Goal: Feedback & Contribution: Submit feedback/report problem

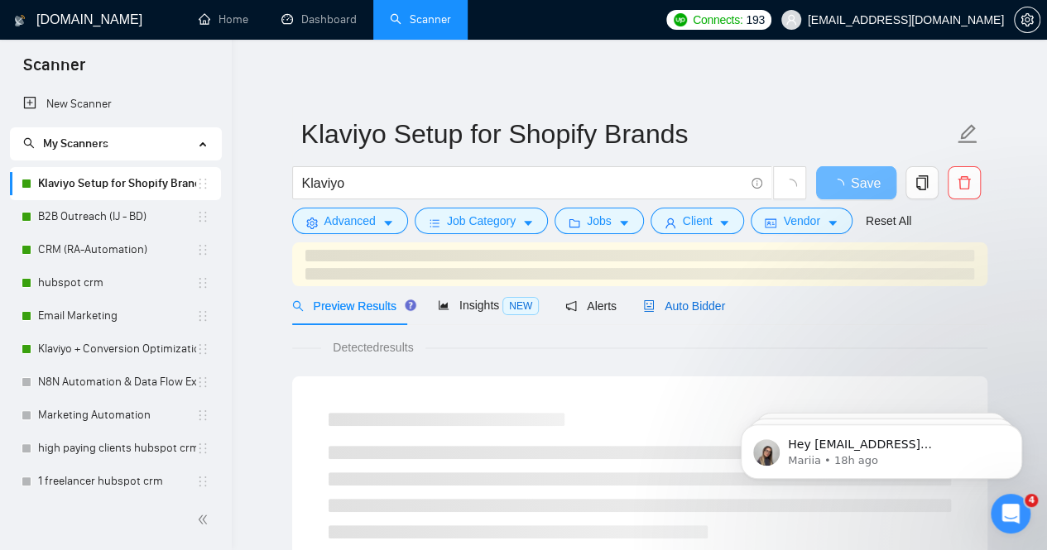
click at [692, 309] on span "Auto Bidder" at bounding box center [684, 306] width 82 height 13
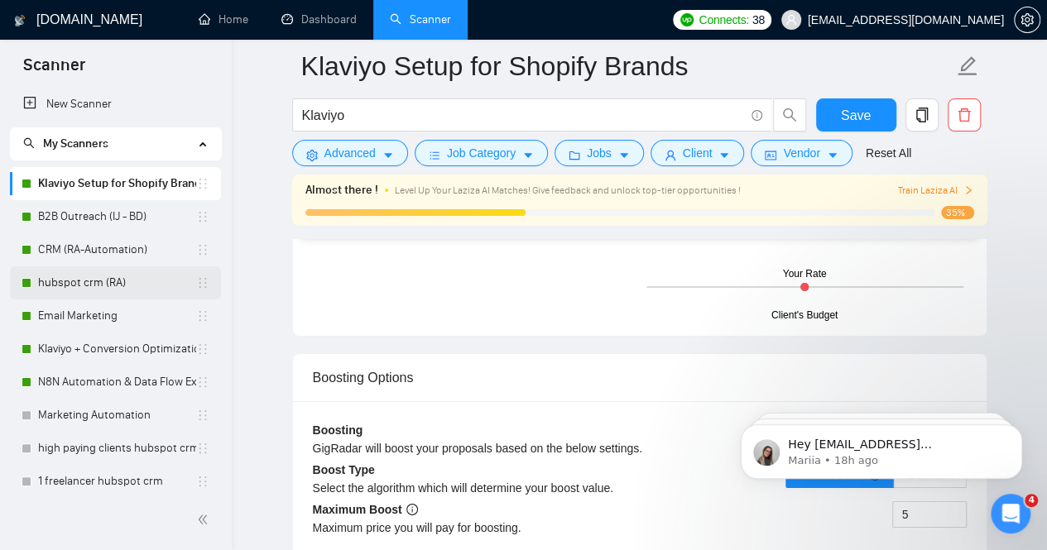
scroll to position [2917, 0]
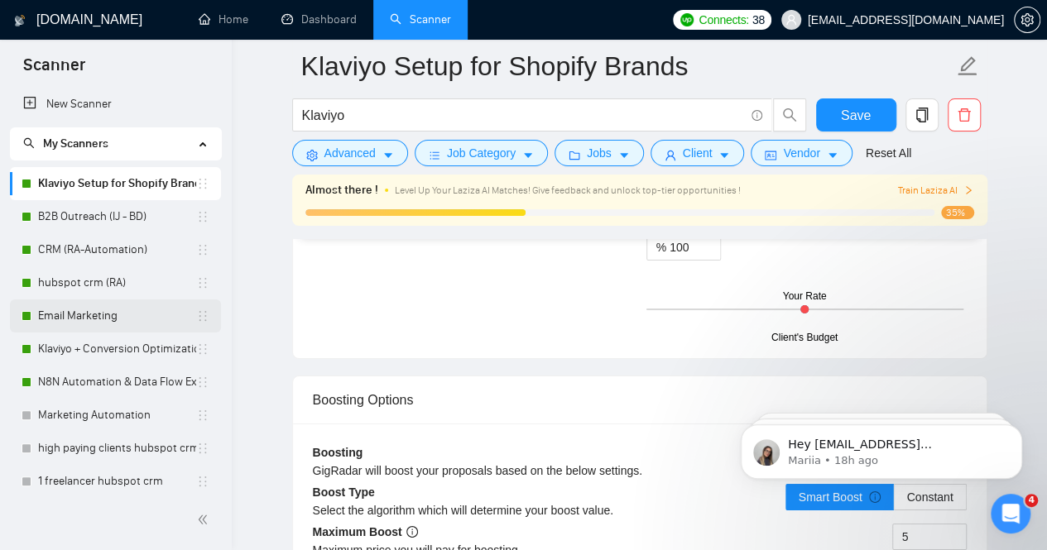
click at [92, 315] on link "Email Marketing" at bounding box center [117, 316] width 158 height 33
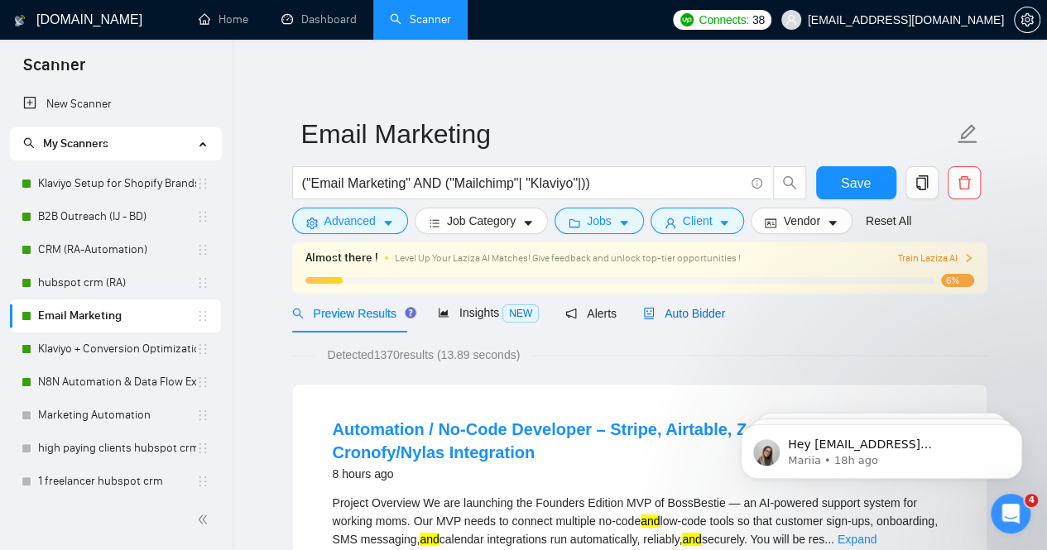
click at [697, 313] on span "Auto Bidder" at bounding box center [684, 313] width 82 height 13
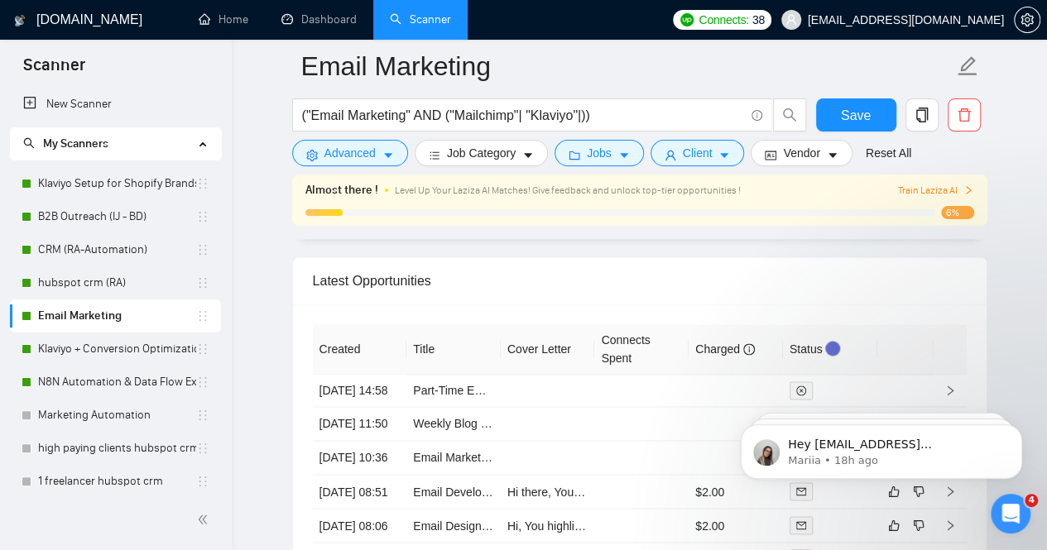
scroll to position [4227, 0]
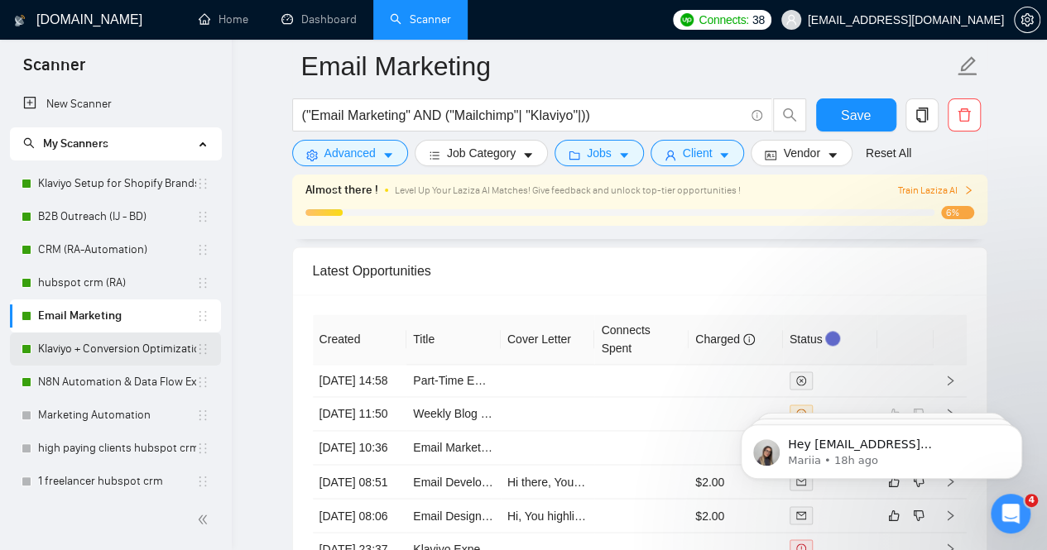
click at [99, 350] on link "Klaviyo + Conversion Optimization" at bounding box center [117, 349] width 158 height 33
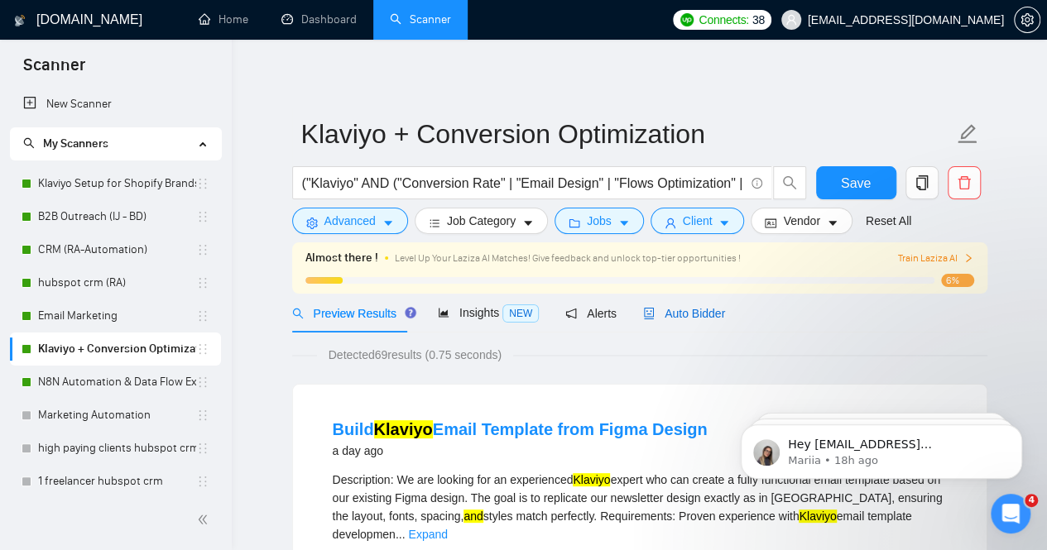
click at [697, 314] on span "Auto Bidder" at bounding box center [684, 313] width 82 height 13
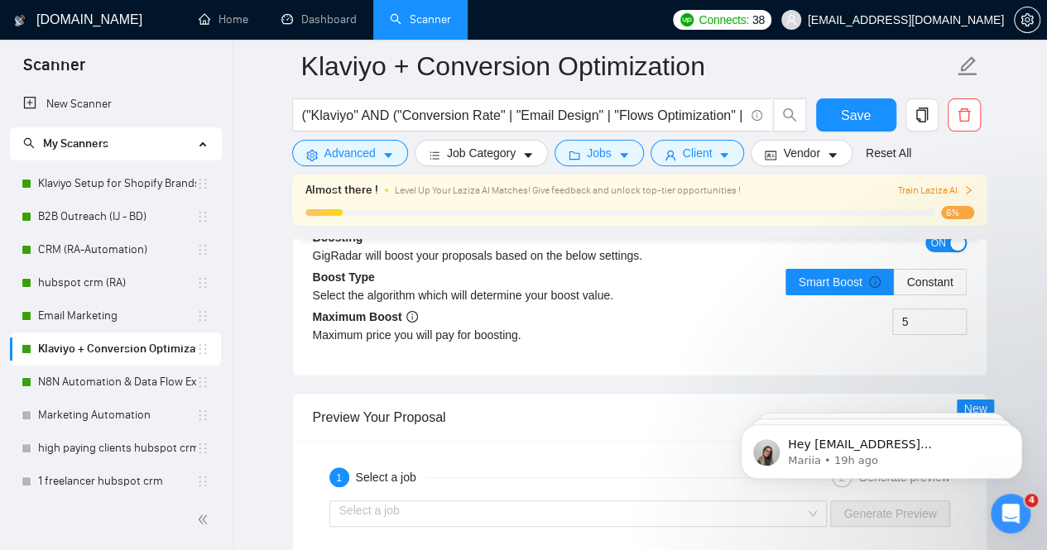
scroll to position [3103, 0]
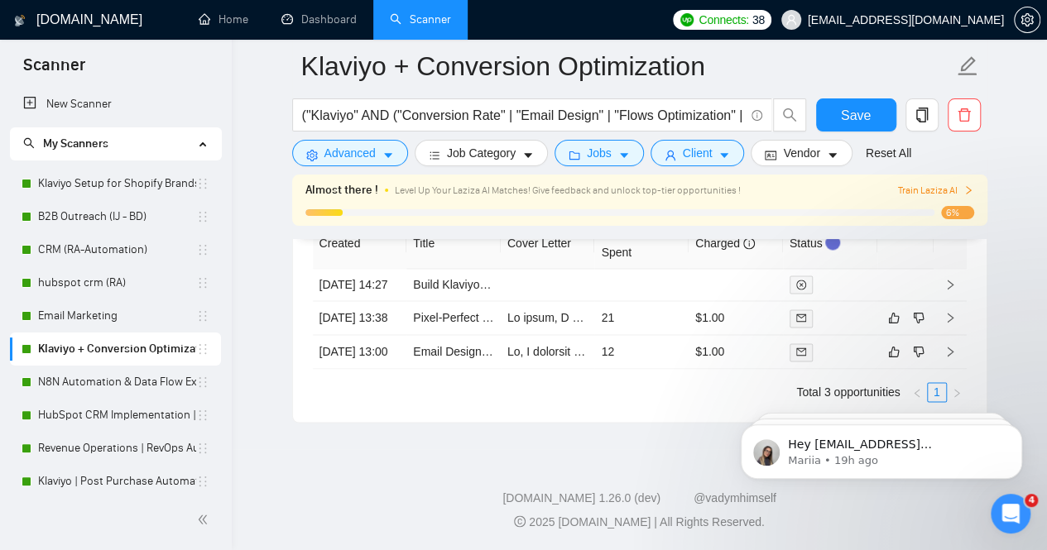
scroll to position [4306, 0]
click at [79, 181] on link "Klaviyo Setup for Shopify Brands" at bounding box center [117, 183] width 158 height 33
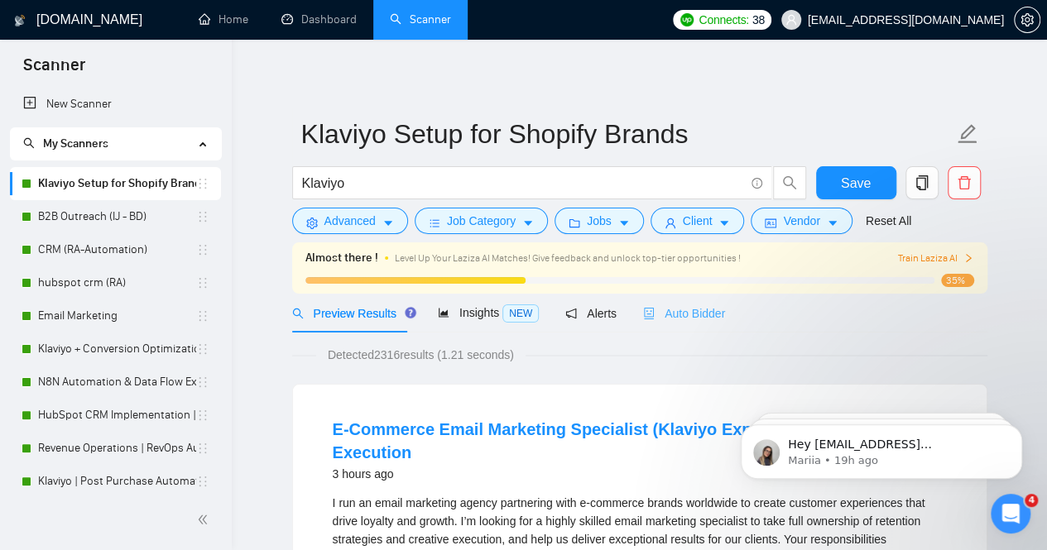
click at [695, 330] on div "Auto Bidder" at bounding box center [684, 313] width 82 height 39
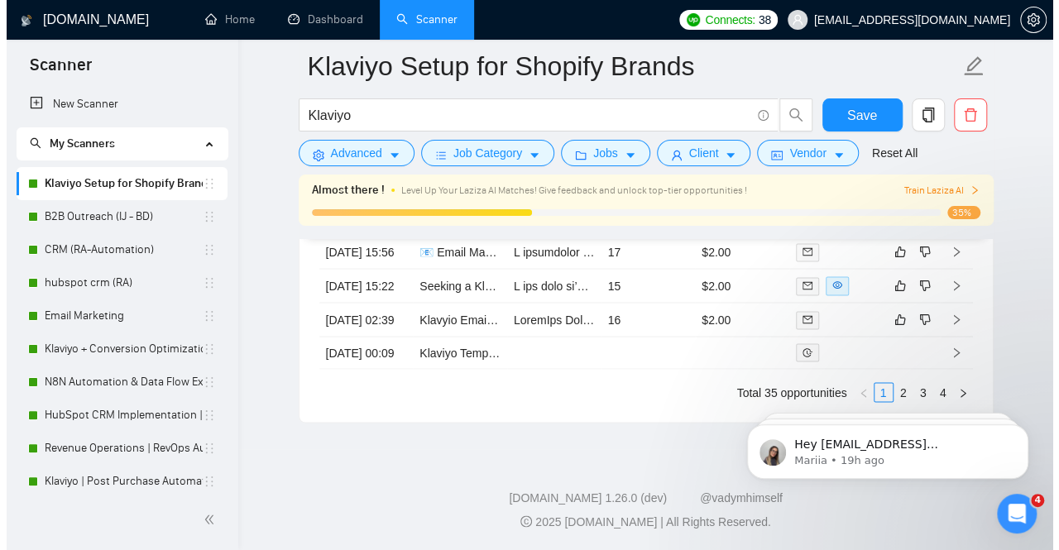
scroll to position [4655, 0]
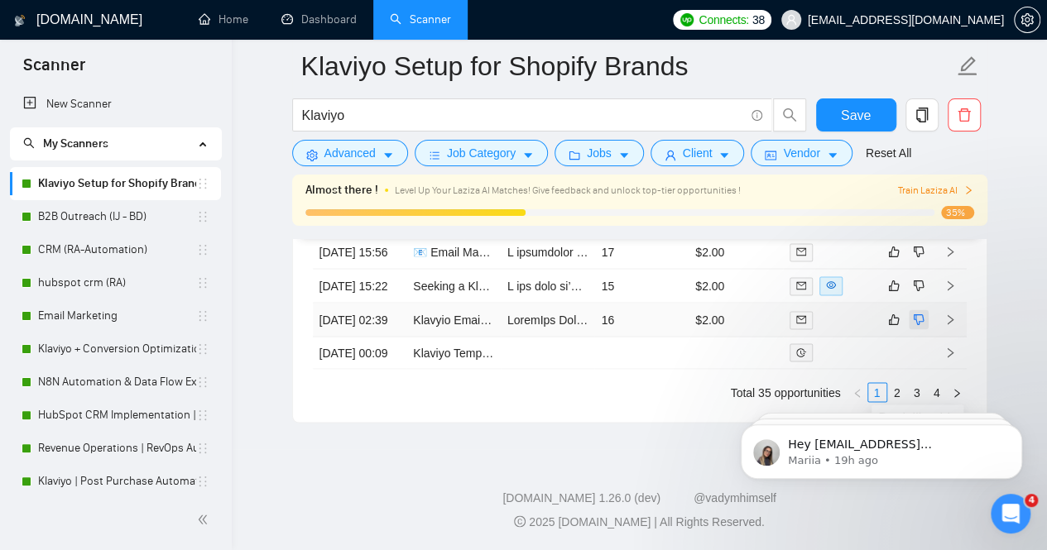
click at [918, 326] on icon "dislike" at bounding box center [919, 319] width 12 height 13
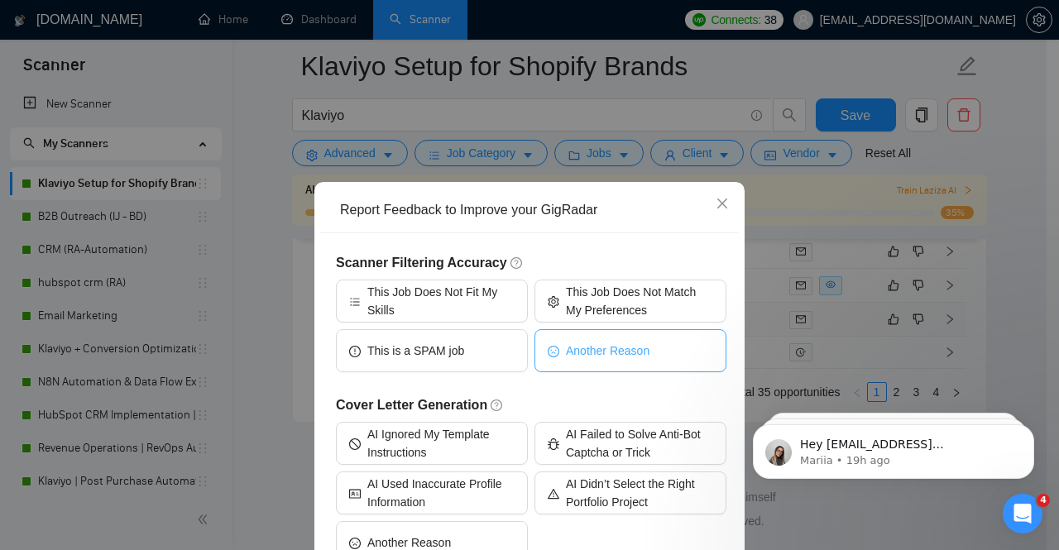
click at [617, 359] on span "Another Reason" at bounding box center [608, 351] width 84 height 18
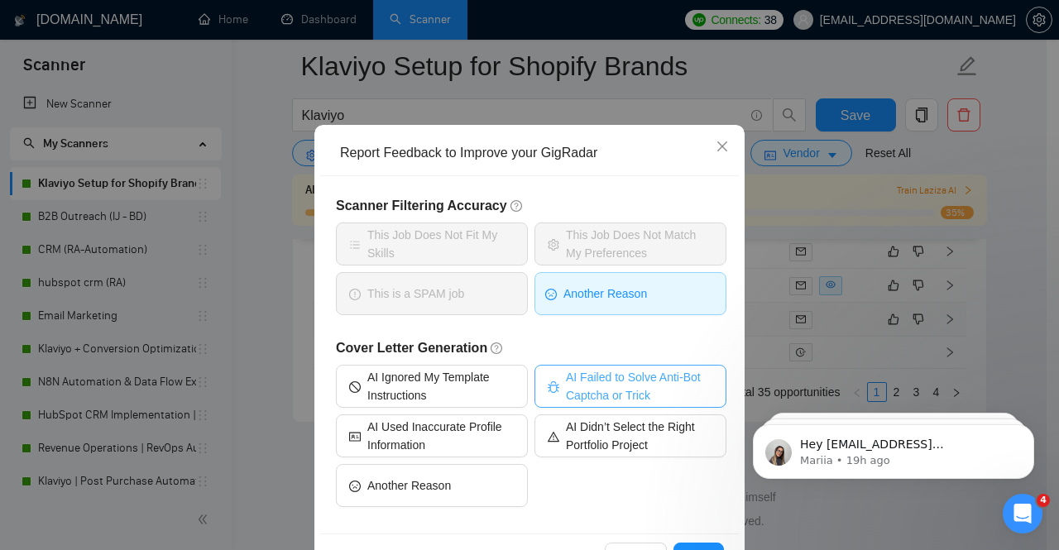
scroll to position [83, 0]
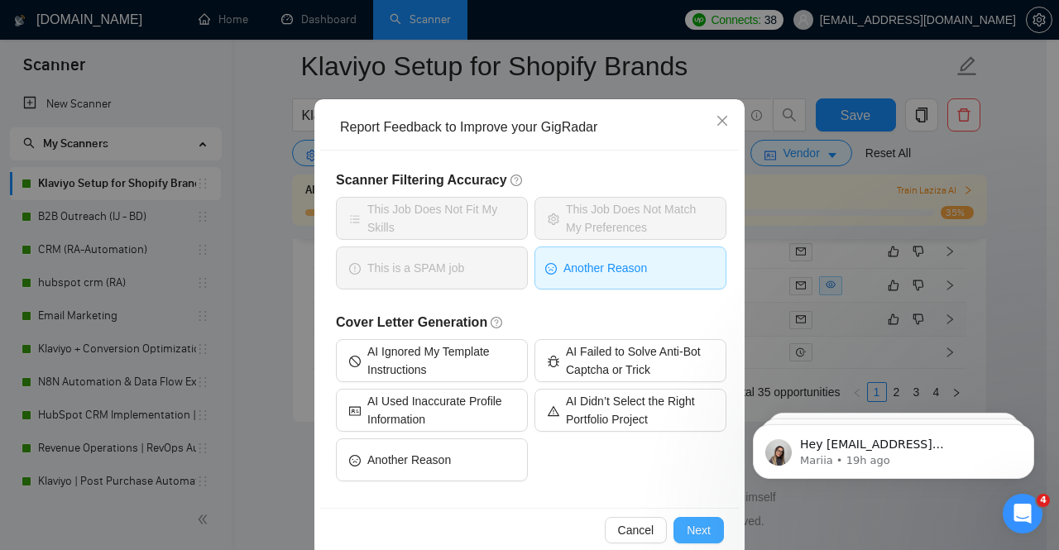
click at [688, 532] on span "Next" at bounding box center [699, 530] width 24 height 18
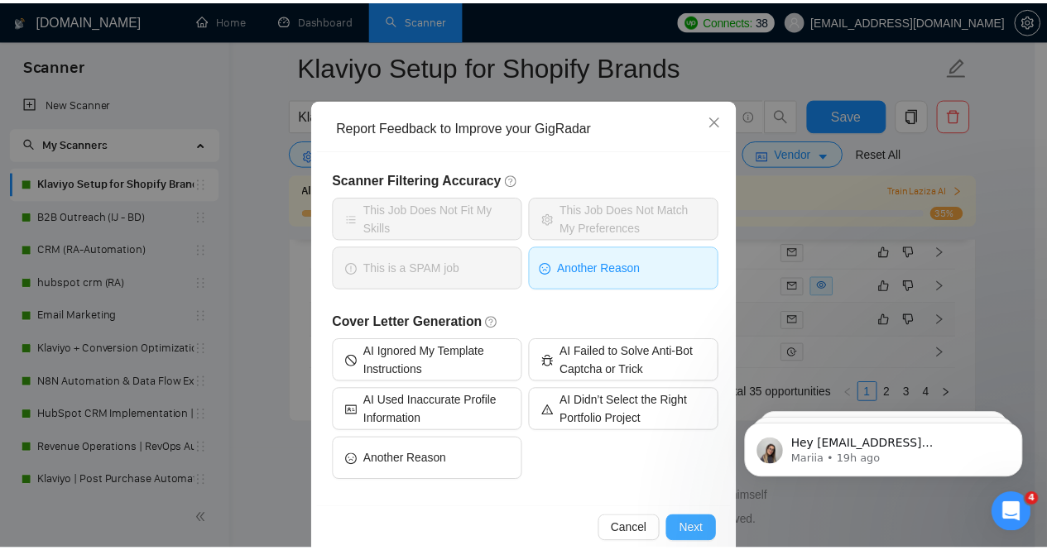
scroll to position [0, 0]
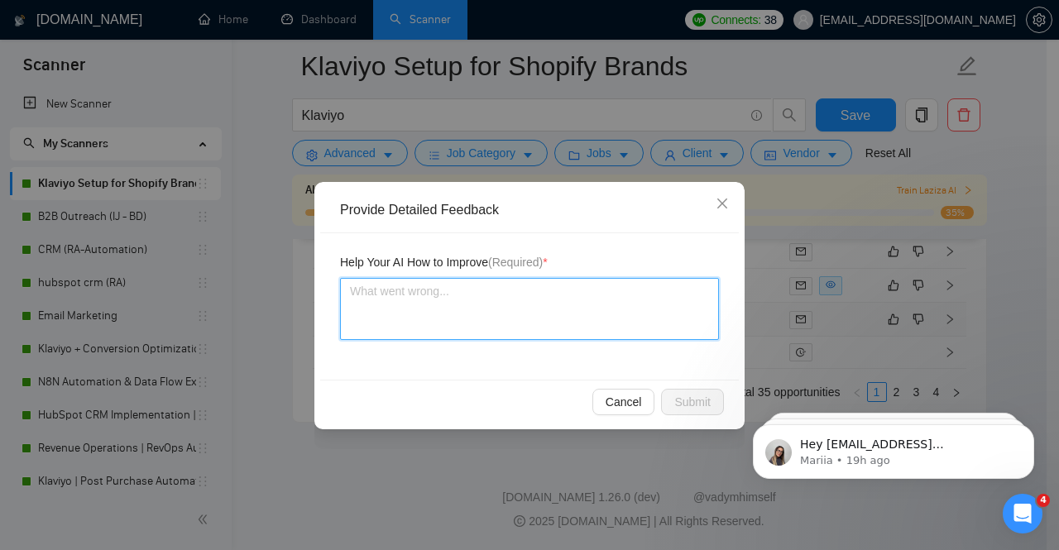
click at [512, 315] on textarea at bounding box center [529, 309] width 379 height 62
type textarea "h"
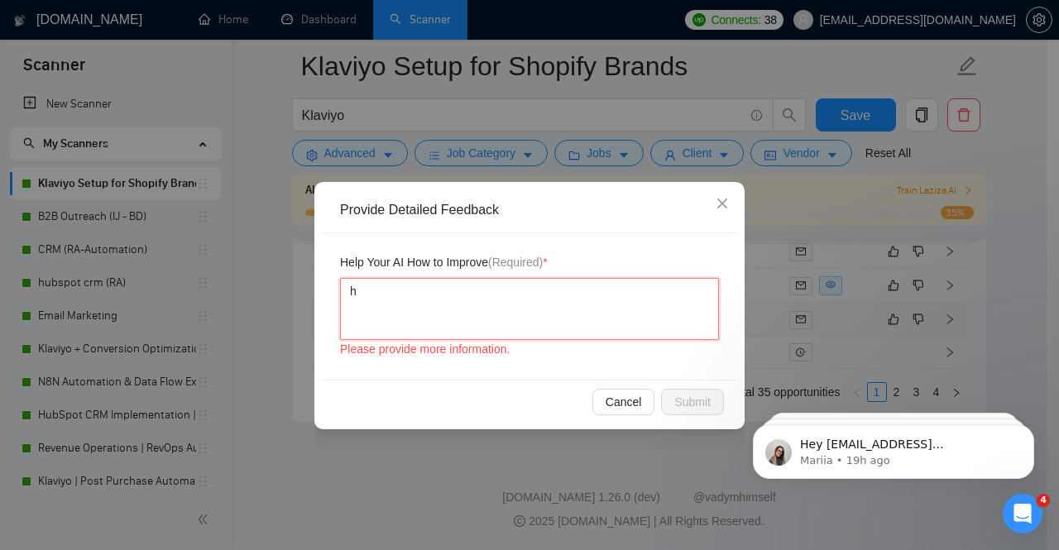
type textarea "hi"
type textarea "hiri"
type textarea "hirin"
type textarea "hiring"
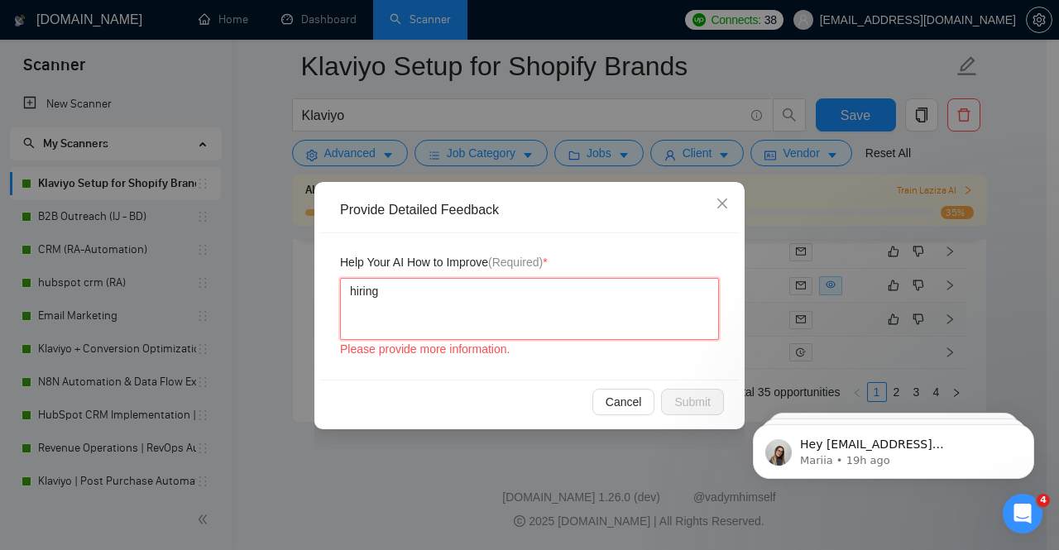
type textarea "hiring r"
type textarea "hiring ra"
type textarea "hiring rate"
type textarea "hiring rate i"
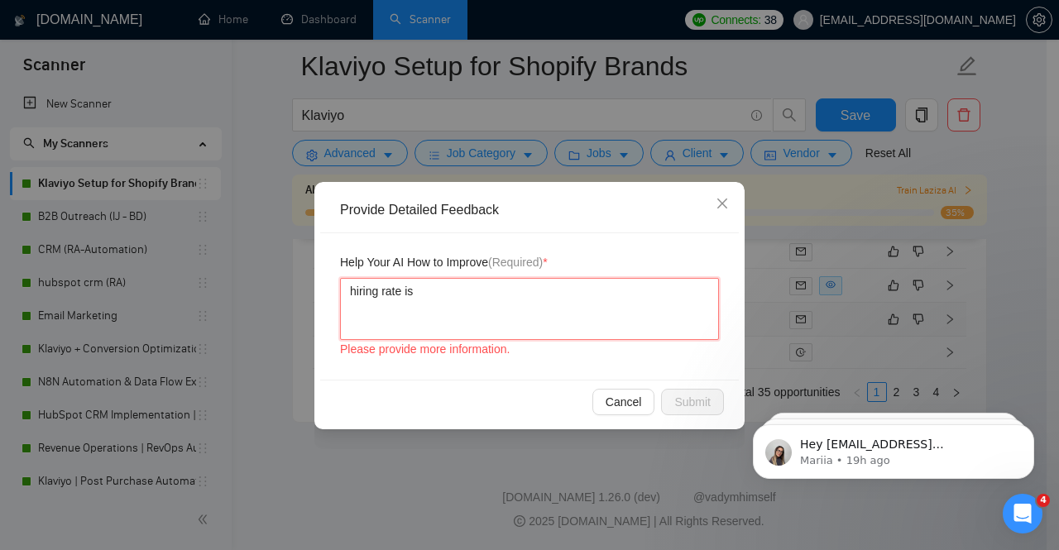
type textarea "hiring rate is"
type textarea "hiring rate is v"
type textarea "hiring rate is ve"
type textarea "hiring rate is very"
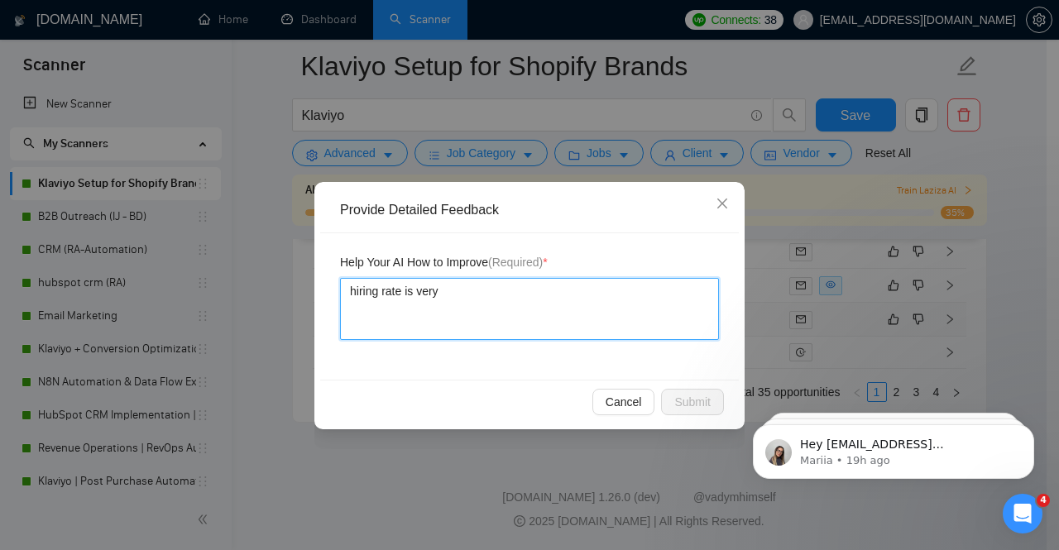
type textarea "hiring rate is very l"
type textarea "hiring rate is very lo"
type textarea "hiring rate is very low"
type textarea "hiring rate is very low b"
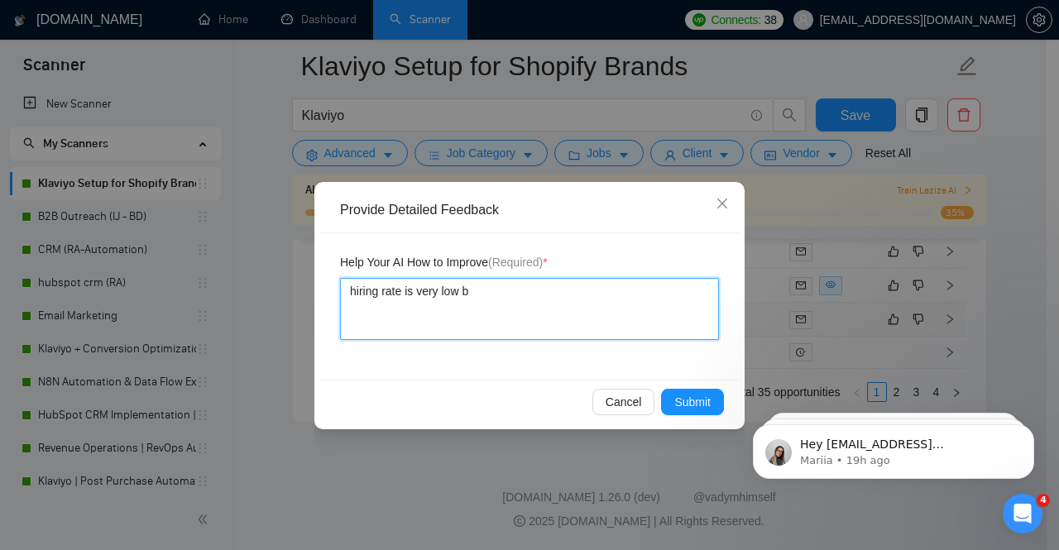
type textarea "hiring rate is very low"
type textarea "hiring rate is very low i"
type textarea "hiring rate is very low it"
type textarea "hiring rate is very low its"
type textarea "hiring rate is very low its b"
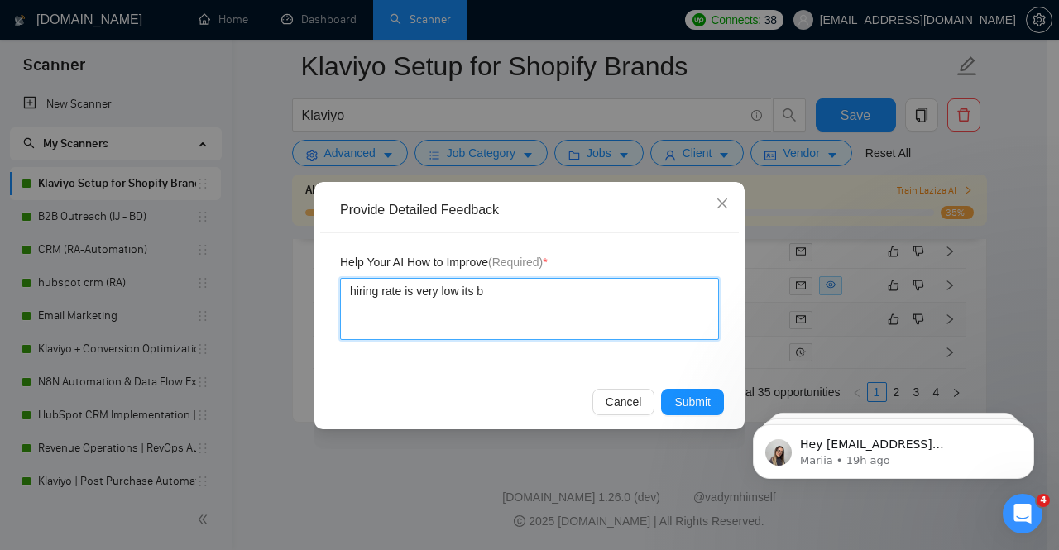
type textarea "hiring rate is very low its be"
type textarea "hiring rate is very low its bel"
type textarea "hiring rate is very low its belo"
type textarea "hiring rate is very low its below"
type textarea "hiring rate is very low its below a"
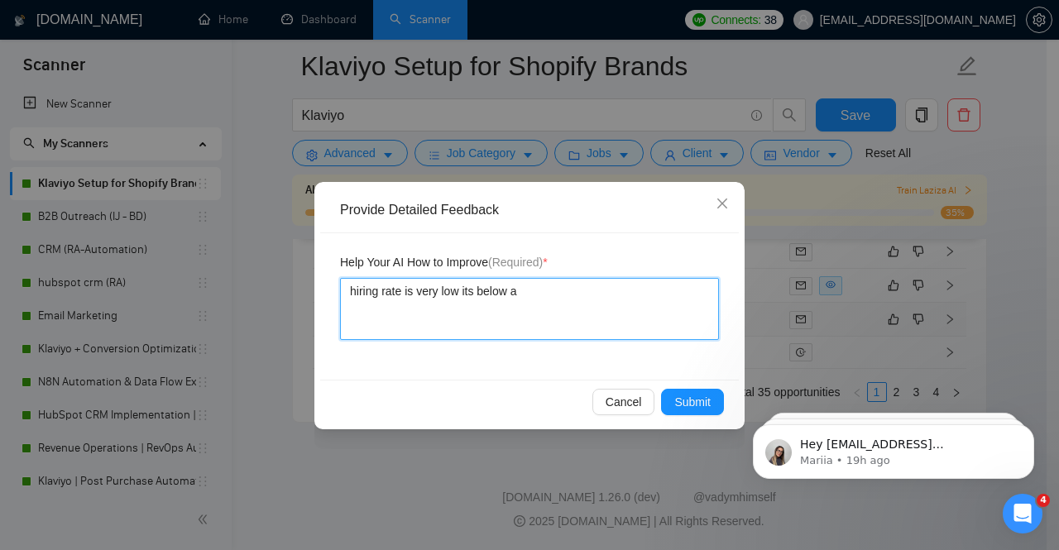
type textarea "hiring rate is very low its below av"
type textarea "hiring rate is very low its below ave"
type textarea "hiring rate is very low its below aver"
type textarea "hiring rate is very low its below avera"
type textarea "hiring rate is very low its below averag"
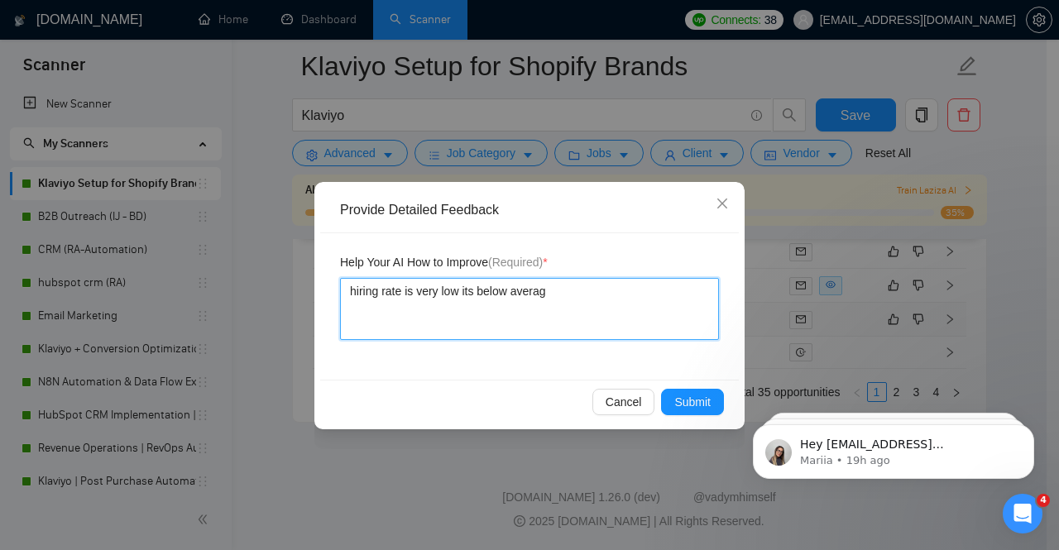
type textarea "hiring rate is very low its below average"
drag, startPoint x: 657, startPoint y: 271, endPoint x: 413, endPoint y: 286, distance: 244.6
click at [230, 276] on div "Provide Detailed Feedback Help Your AI How to Improve (Required) * hiring rate …" at bounding box center [529, 275] width 1059 height 550
drag, startPoint x: 552, startPoint y: 294, endPoint x: 327, endPoint y: 326, distance: 227.4
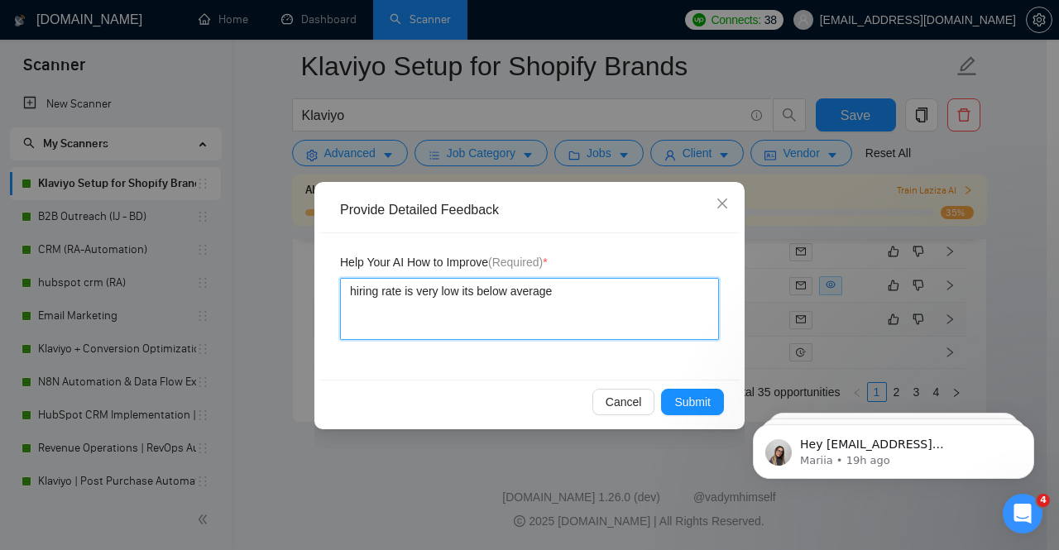
click at [327, 326] on div "Help Your AI How to Improve (Required) * hiring rate is very low its below aver…" at bounding box center [529, 306] width 419 height 146
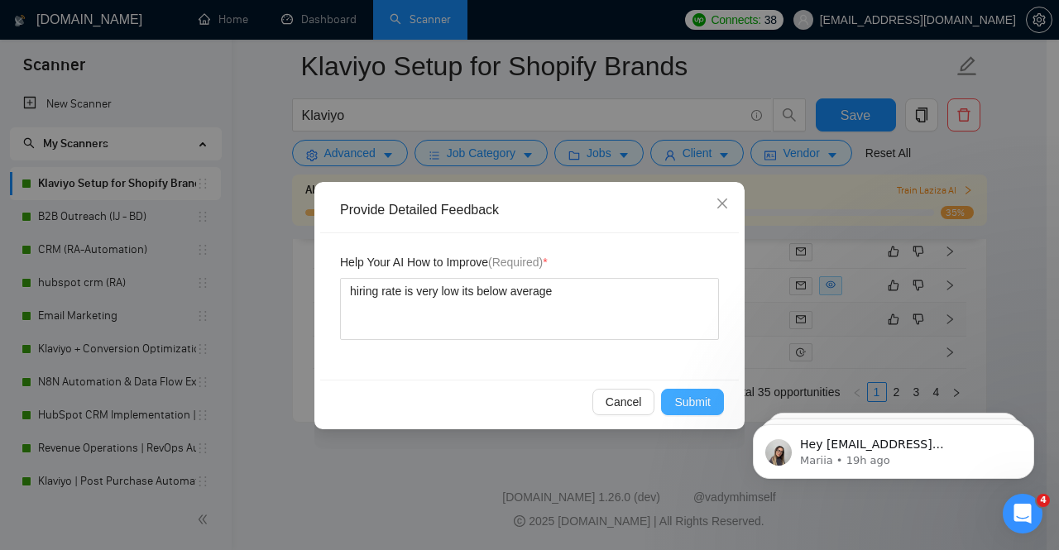
click at [692, 396] on span "Submit" at bounding box center [692, 402] width 36 height 18
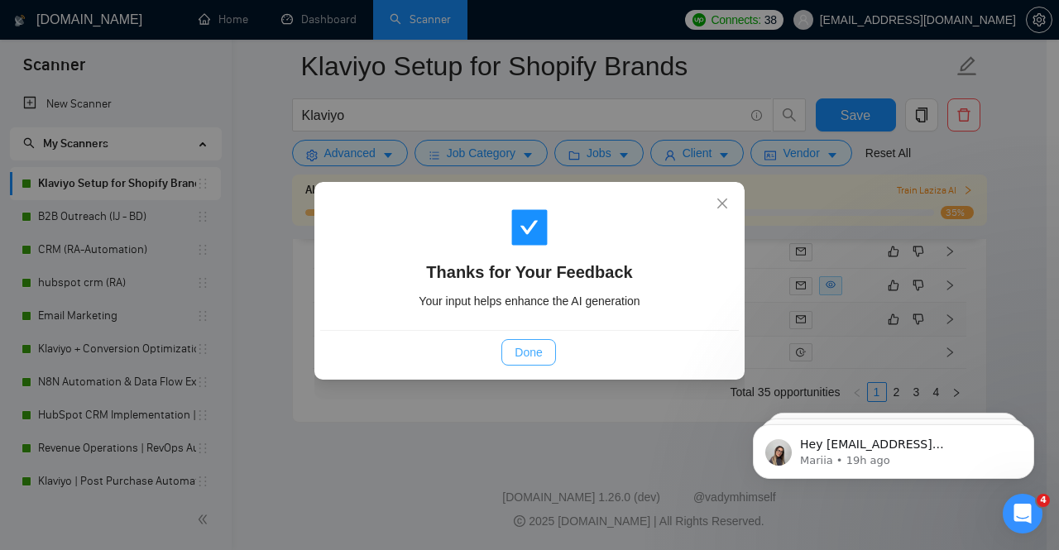
click at [543, 354] on button "Done" at bounding box center [528, 352] width 54 height 26
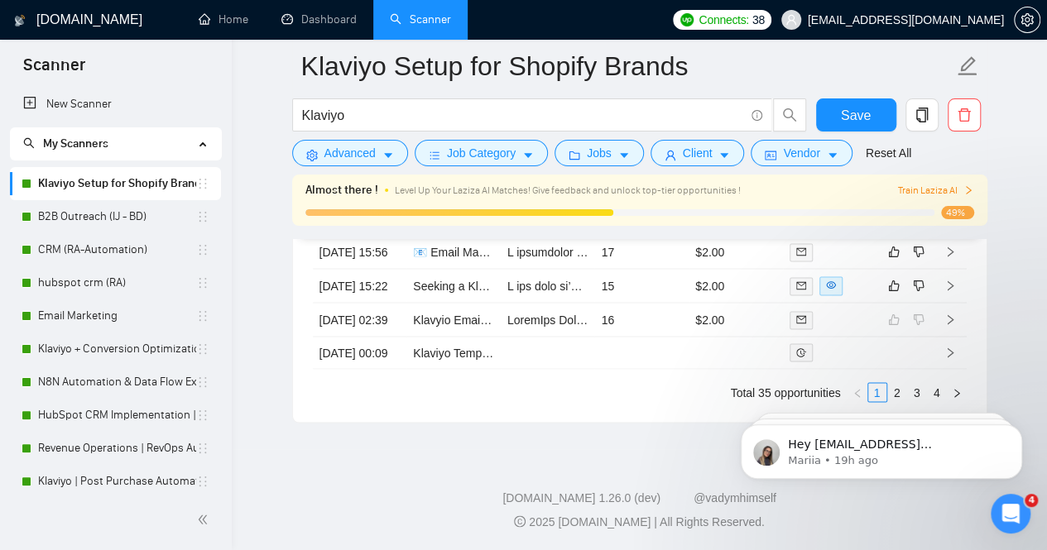
scroll to position [4611, 0]
click at [885, 492] on body "Hey dmflowssadaf55@gmail.com, Looks like your Upwork agency DM Flows ran out of…" at bounding box center [881, 447] width 318 height 103
click at [889, 493] on body "Hey dmflowssadaf55@gmail.com, Looks like your Upwork agency DM Flows ran out of…" at bounding box center [881, 447] width 318 height 103
click html "Hey dmflowssadaf55@gmail.com, Looks like your Upwork agency DM Flows ran out of…"
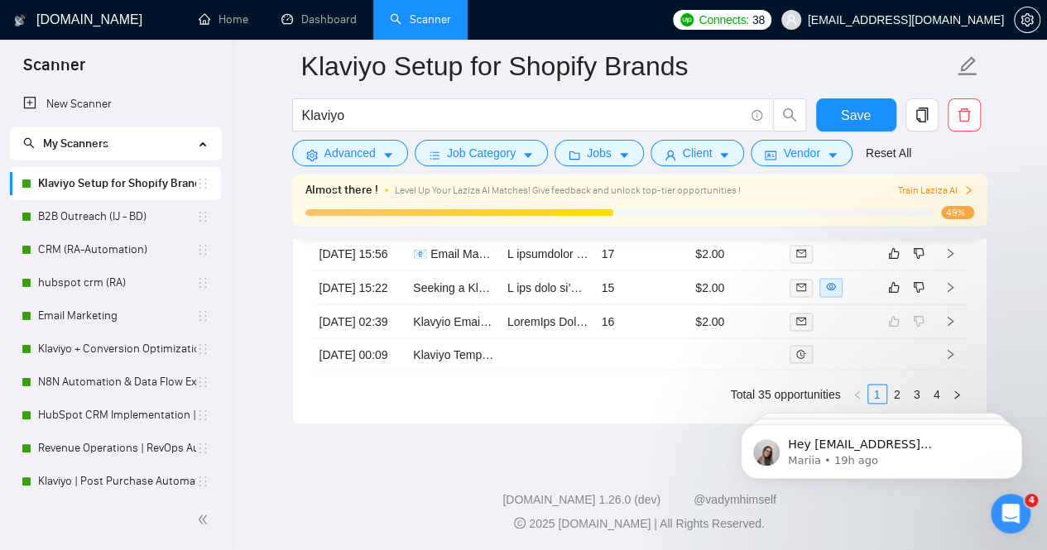
scroll to position [4568, 0]
drag, startPoint x: 1053, startPoint y: 520, endPoint x: 319, endPoint y: 112, distance: 839.7
click at [894, 401] on link "2" at bounding box center [897, 392] width 18 height 18
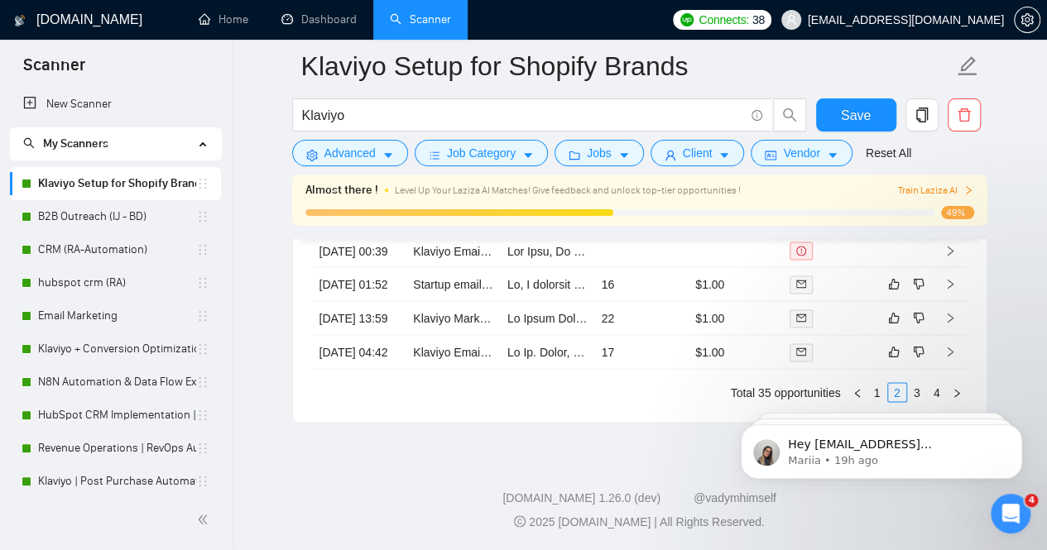
scroll to position [4710, 0]
drag, startPoint x: 1052, startPoint y: 505, endPoint x: 313, endPoint y: 91, distance: 847.5
click at [923, 381] on div "Created Title Cover Letter Connects Spent Charged Status 06 Aug, 2025 22:18 Con…" at bounding box center [640, 196] width 654 height 411
click at [915, 389] on link "3" at bounding box center [917, 392] width 18 height 18
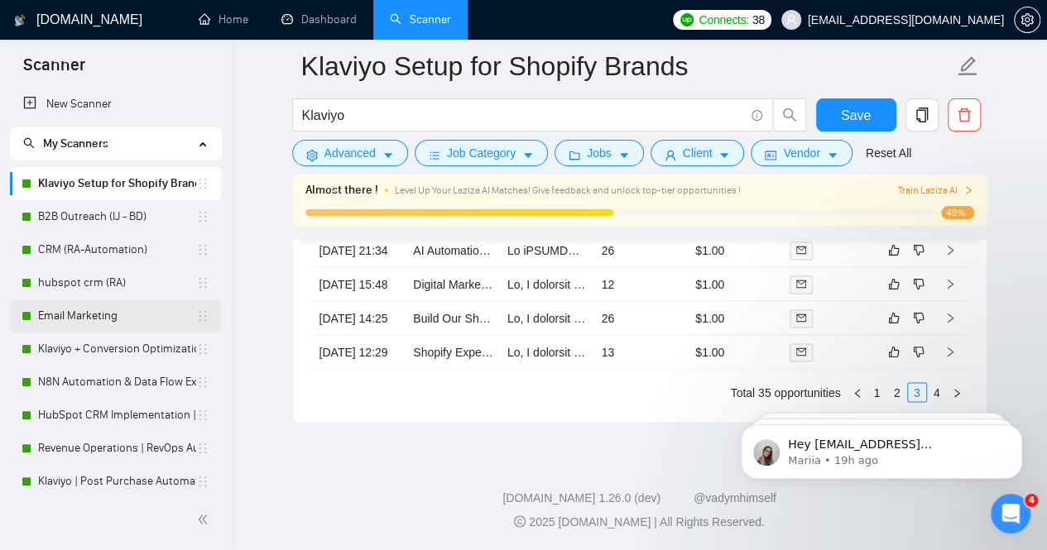
click at [60, 312] on link "Email Marketing" at bounding box center [117, 316] width 158 height 33
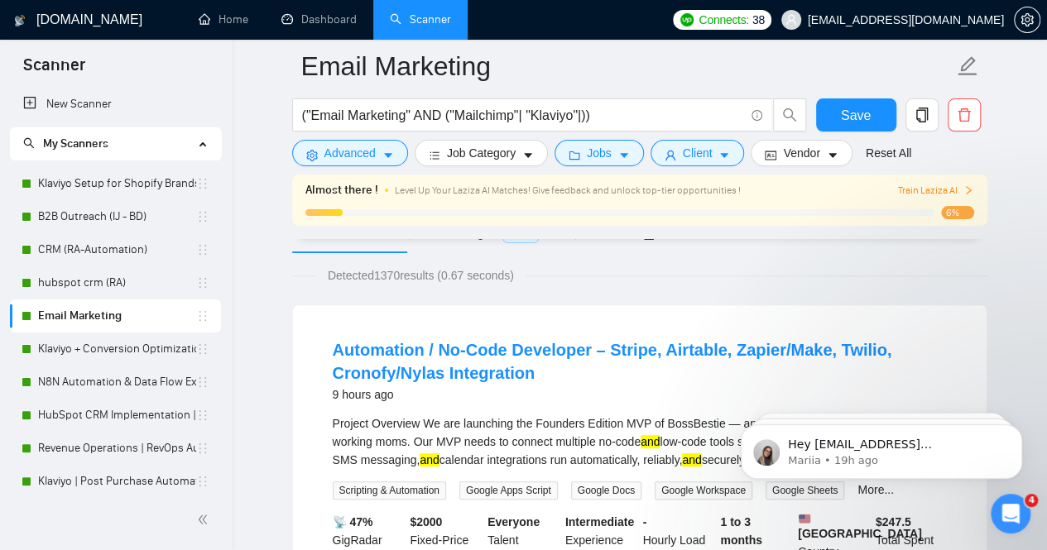
scroll to position [43, 0]
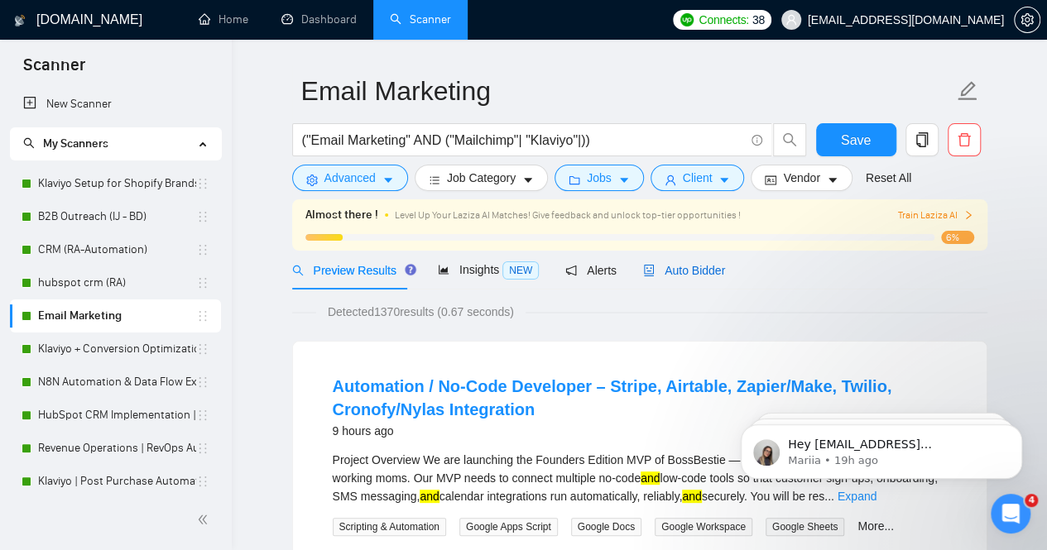
click at [672, 271] on span "Auto Bidder" at bounding box center [684, 270] width 82 height 13
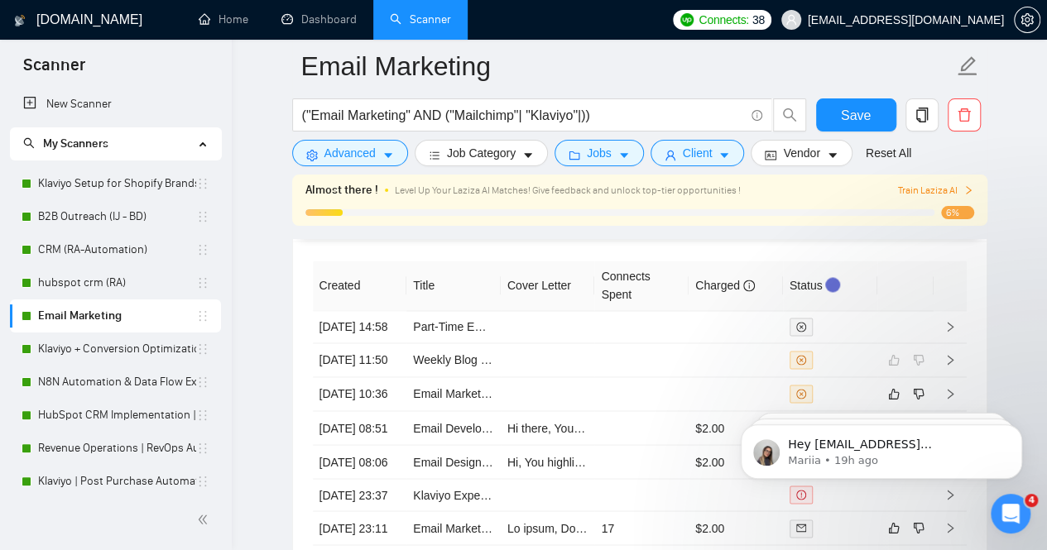
scroll to position [4347, 0]
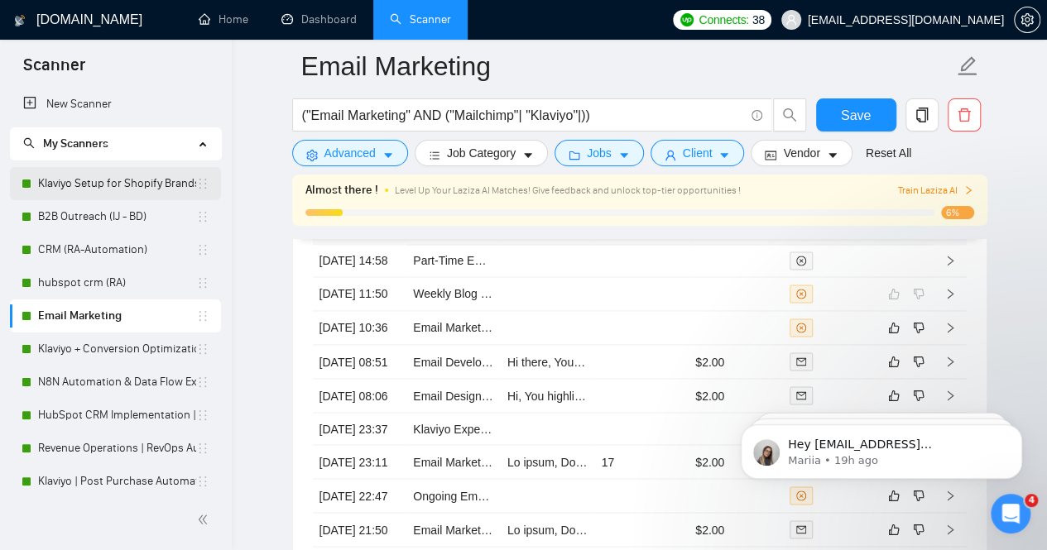
click at [97, 188] on link "Klaviyo Setup for Shopify Brands" at bounding box center [117, 183] width 158 height 33
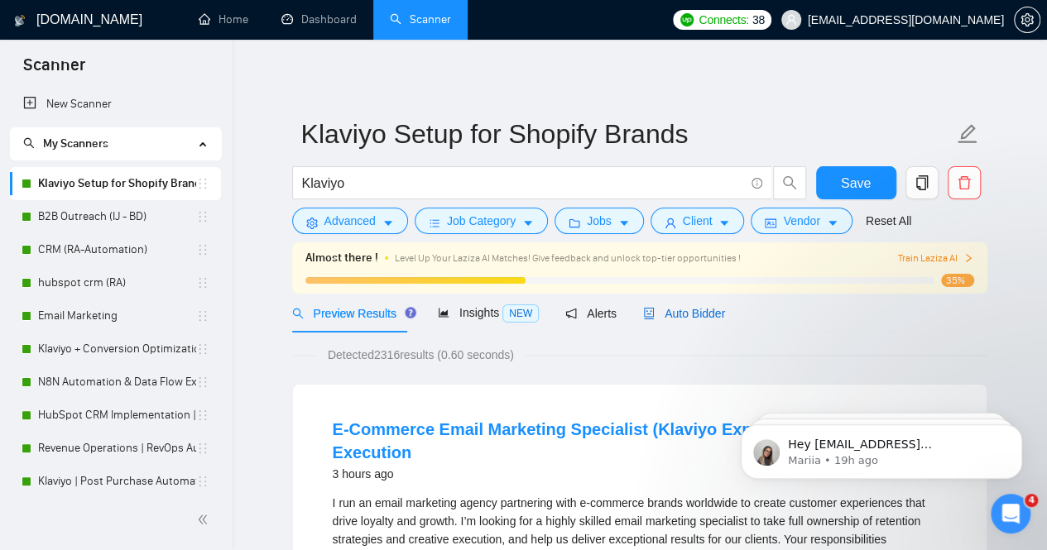
click at [681, 315] on span "Auto Bidder" at bounding box center [684, 313] width 82 height 13
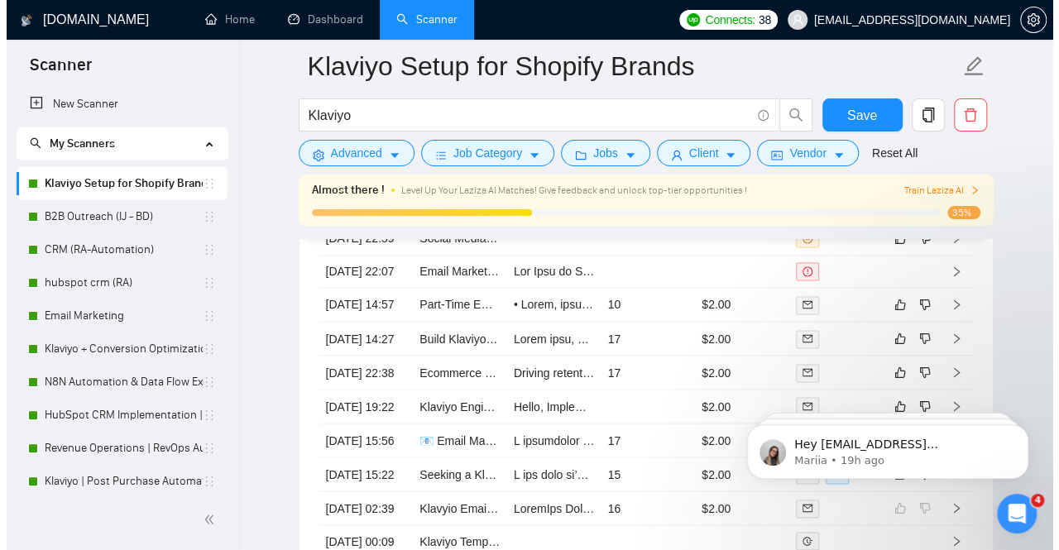
scroll to position [4354, 0]
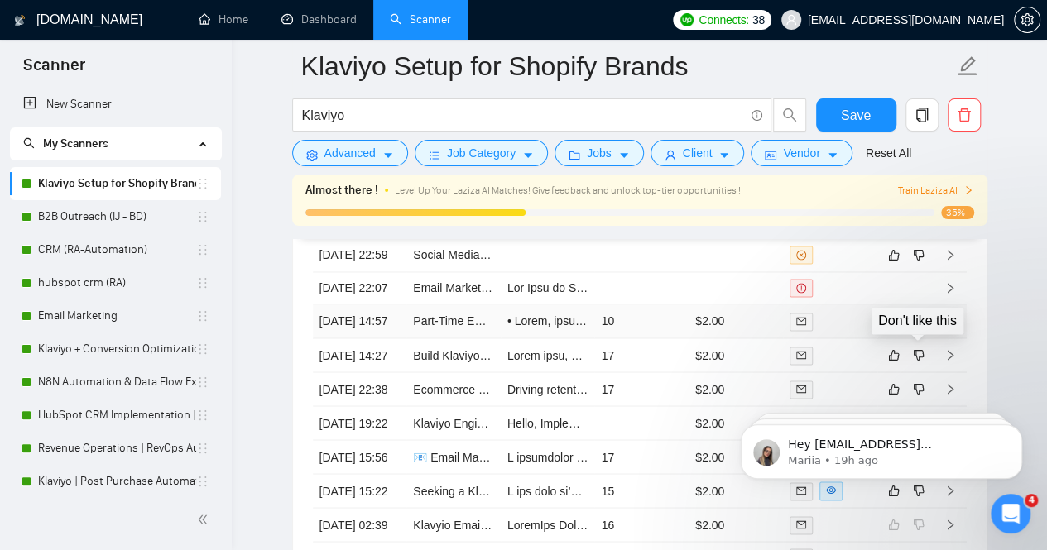
click at [921, 328] on icon "dislike" at bounding box center [919, 320] width 12 height 13
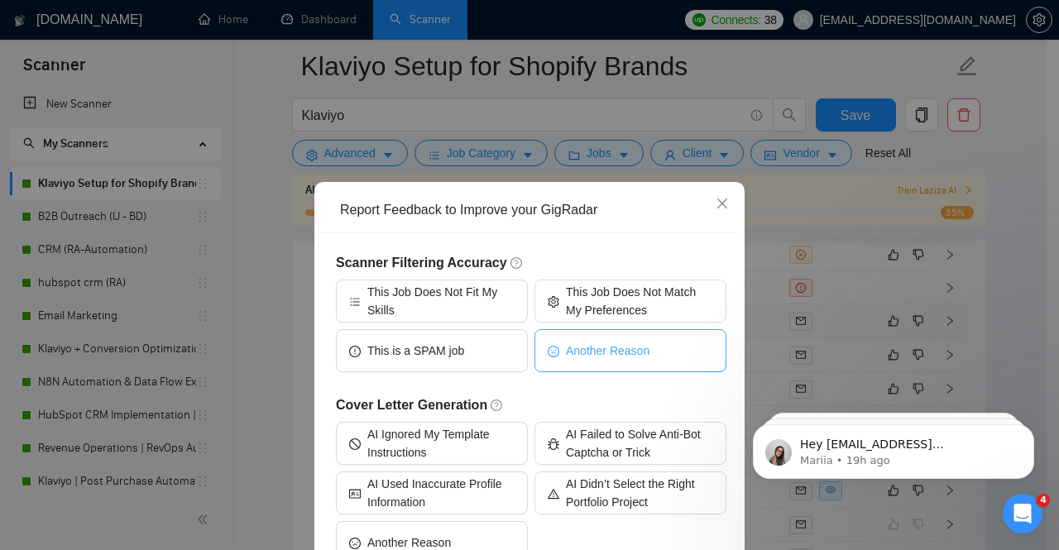
click at [579, 343] on span "Another Reason" at bounding box center [608, 351] width 84 height 18
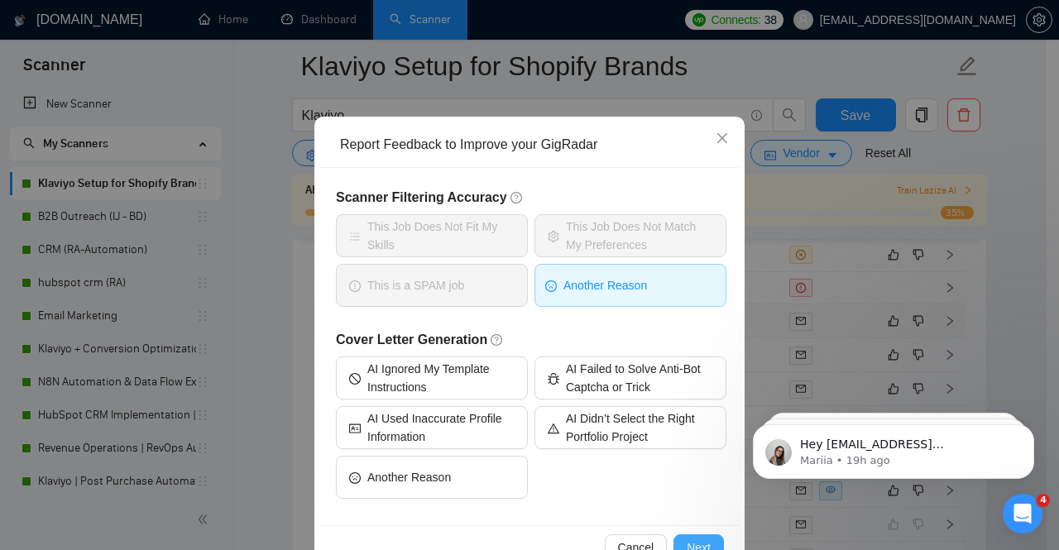
scroll to position [83, 0]
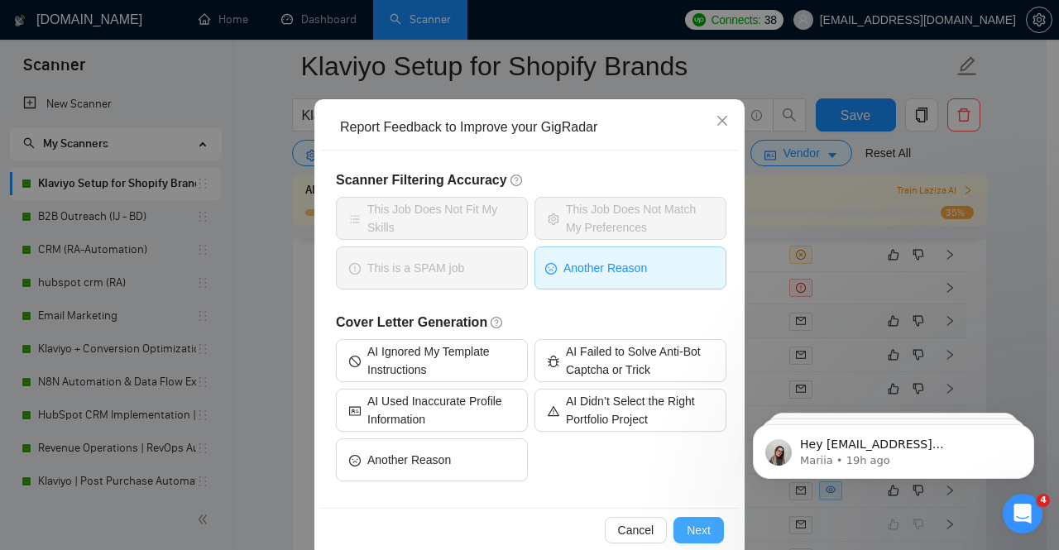
click at [701, 524] on span "Next" at bounding box center [699, 530] width 24 height 18
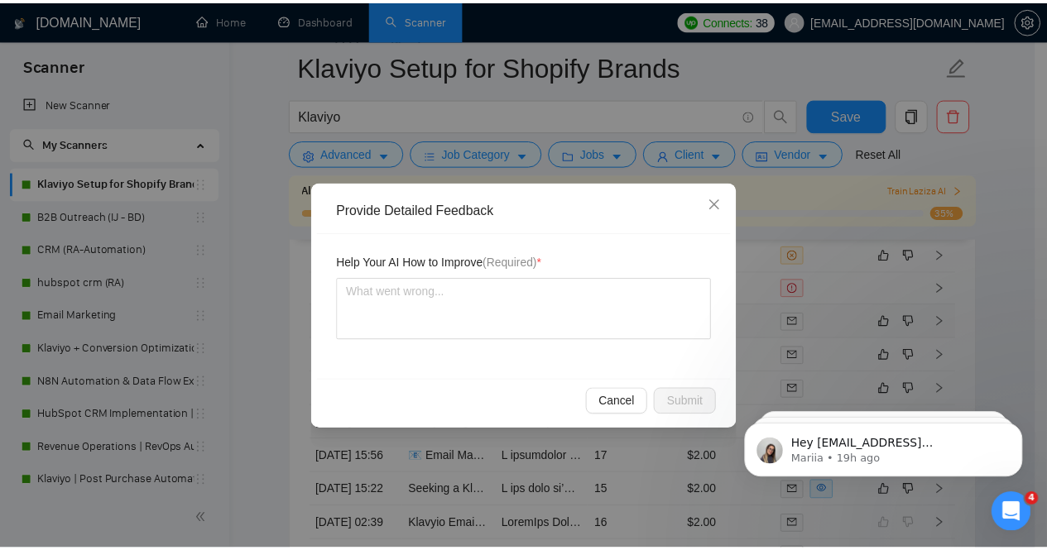
scroll to position [0, 0]
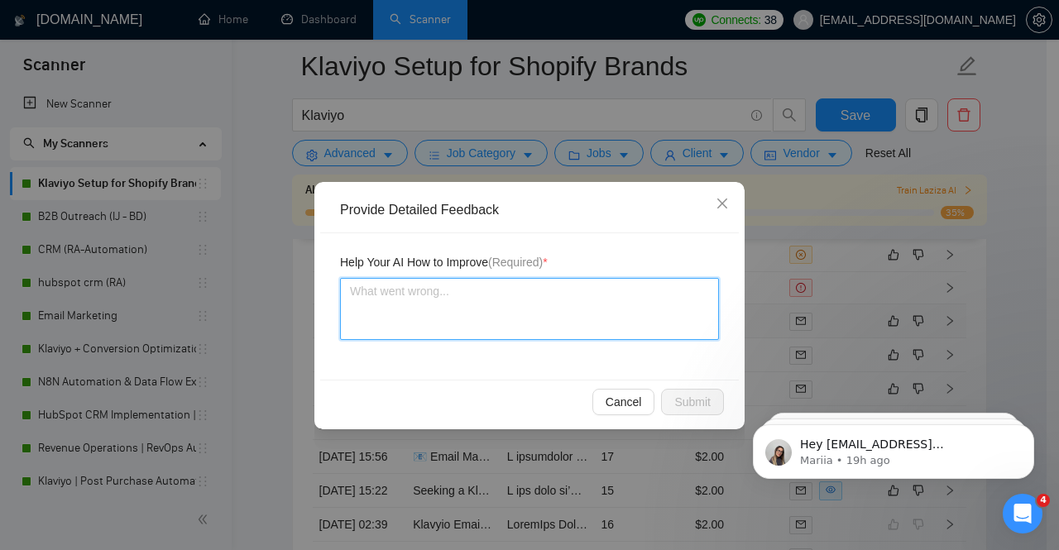
click at [490, 304] on textarea at bounding box center [529, 309] width 379 height 62
paste textarea "hiring rate is very low its below average"
type textarea "hiring rate is very low its below average"
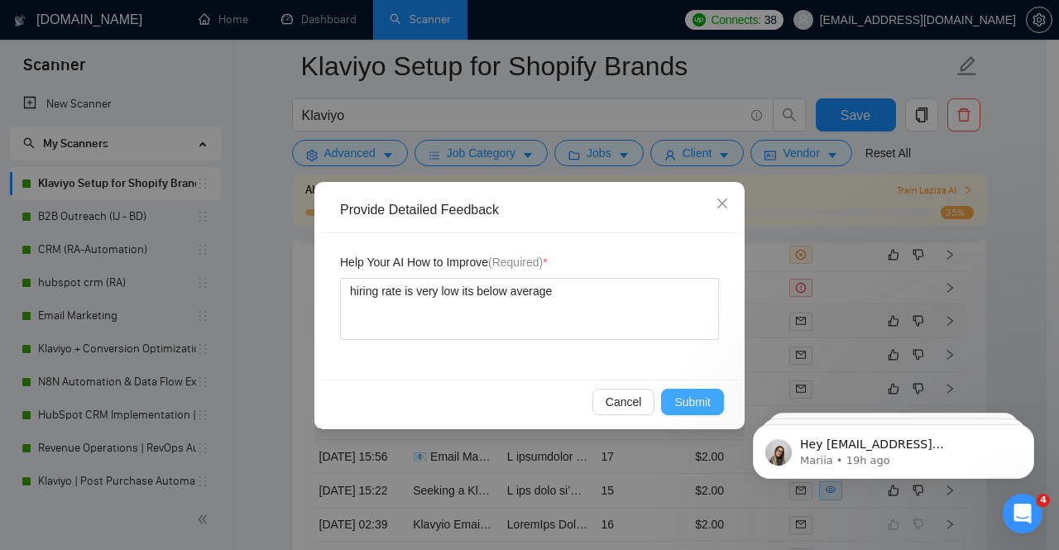
click at [684, 404] on span "Submit" at bounding box center [692, 402] width 36 height 18
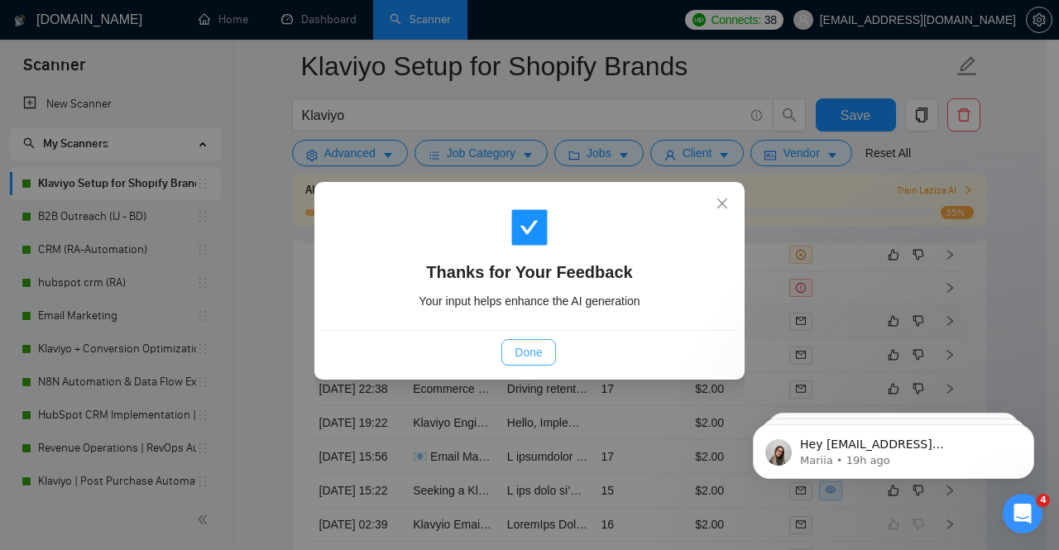
click at [526, 352] on span "Done" at bounding box center [528, 352] width 27 height 18
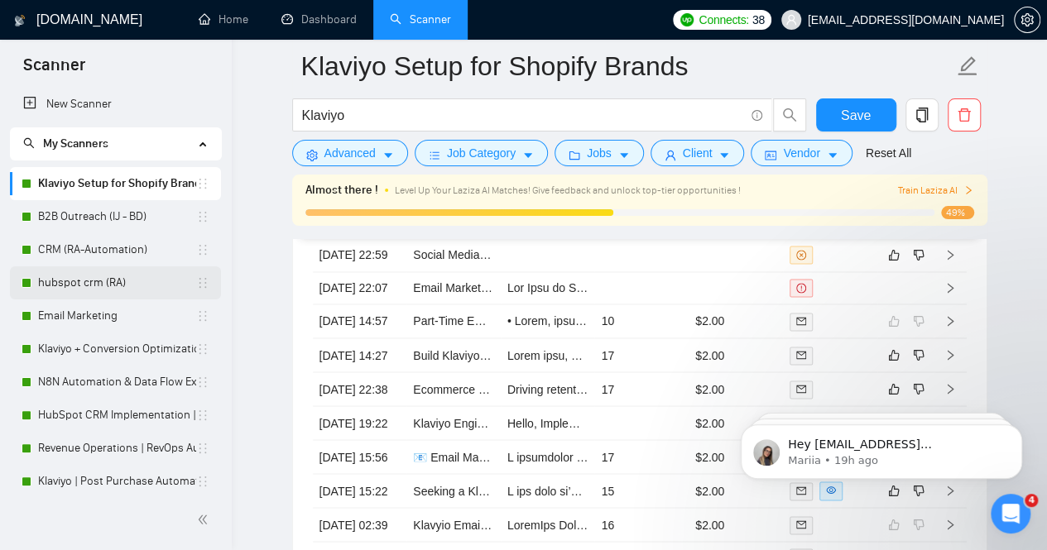
click at [105, 281] on link "hubspot crm (RA)" at bounding box center [117, 282] width 158 height 33
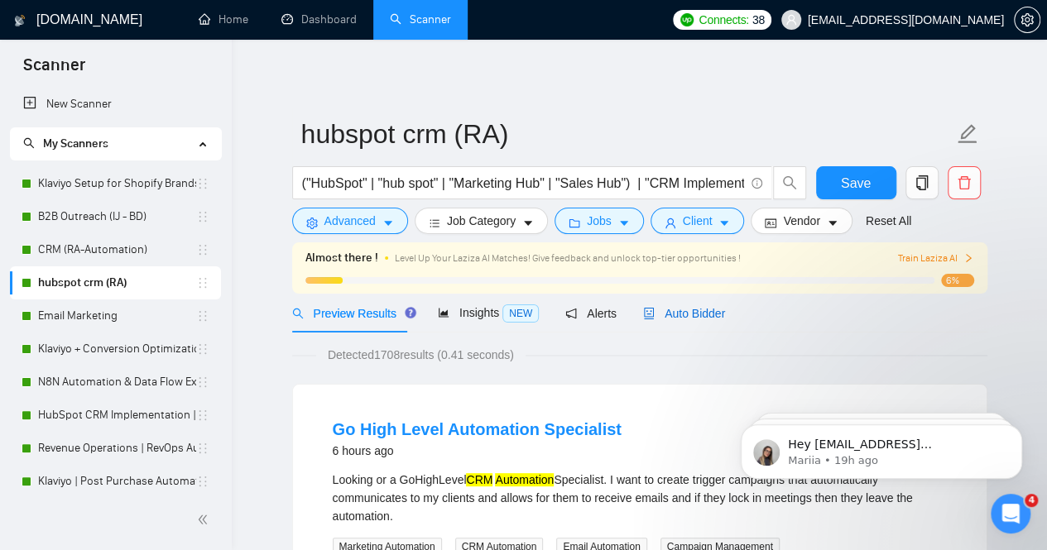
click at [675, 318] on span "Auto Bidder" at bounding box center [684, 313] width 82 height 13
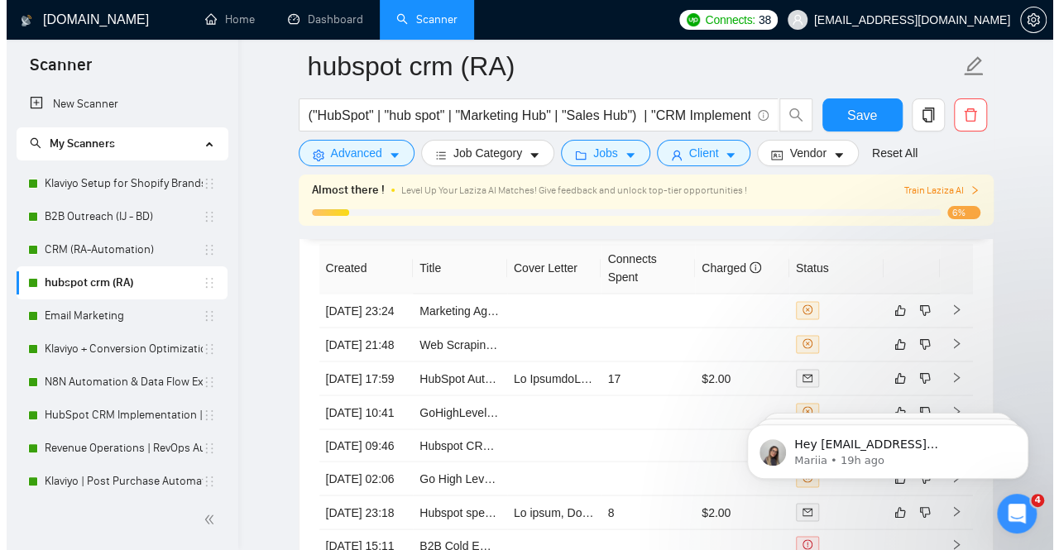
scroll to position [4422, 0]
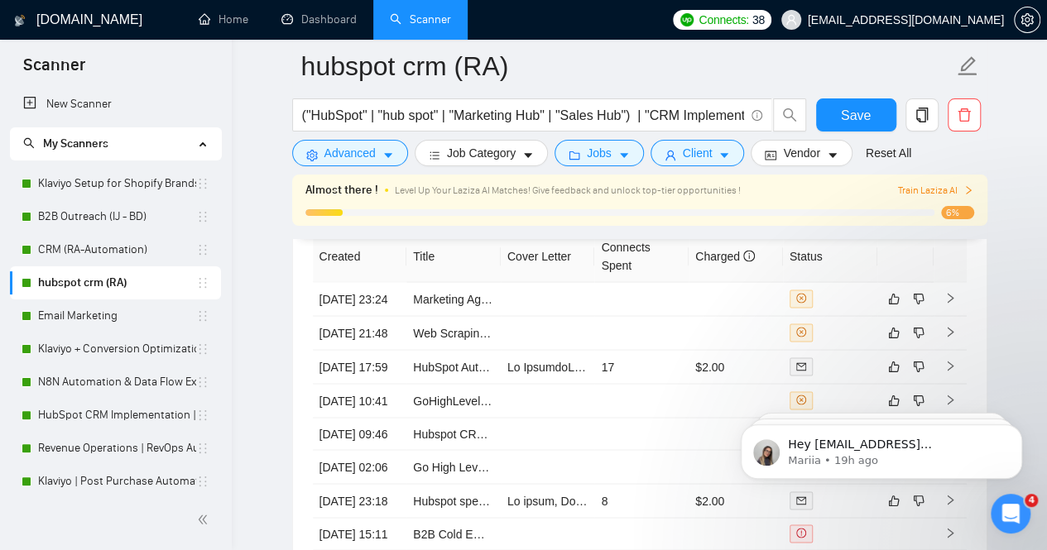
click html "Hey dmflowssadaf55@gmail.com, Looks like your Upwork agency DM Flows ran out of…"
click at [919, 373] on icon "dislike" at bounding box center [919, 366] width 12 height 13
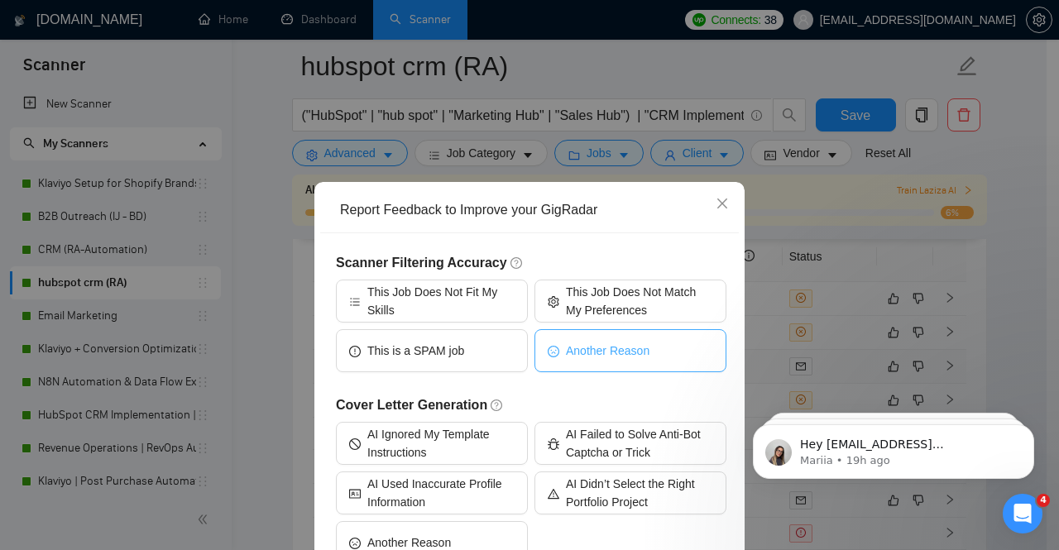
click at [597, 362] on button "Another Reason" at bounding box center [631, 350] width 192 height 43
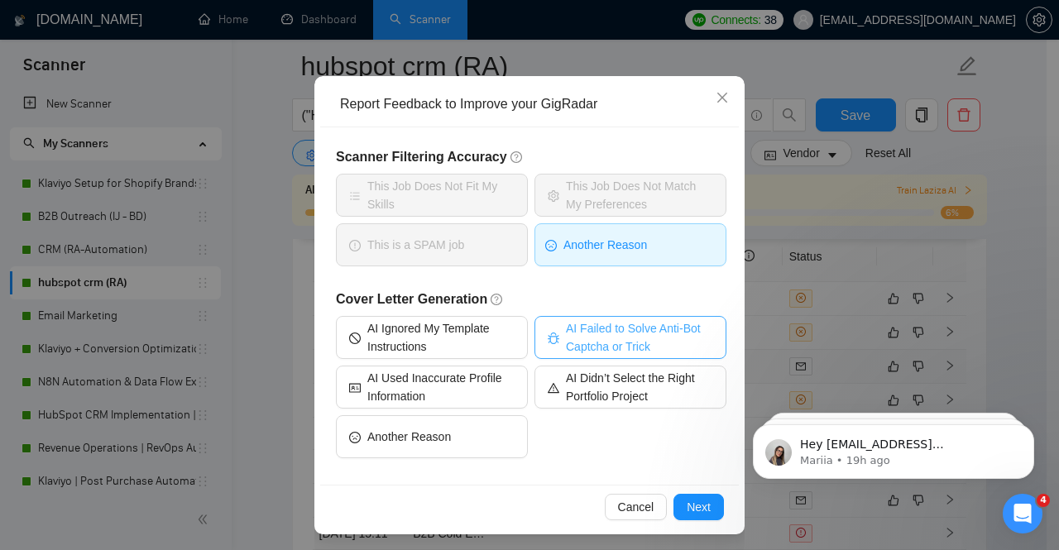
scroll to position [109, 0]
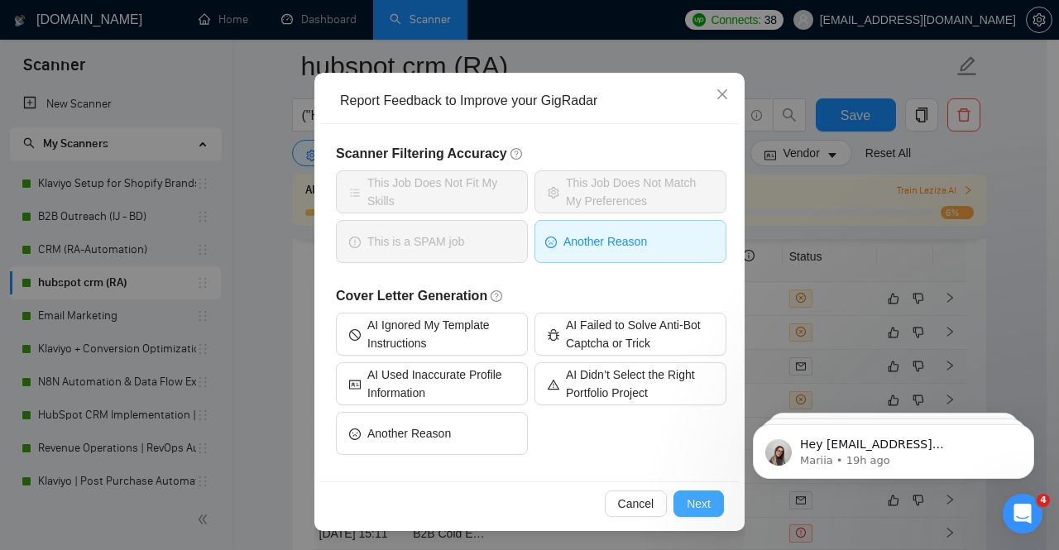
click at [687, 501] on span "Next" at bounding box center [699, 504] width 24 height 18
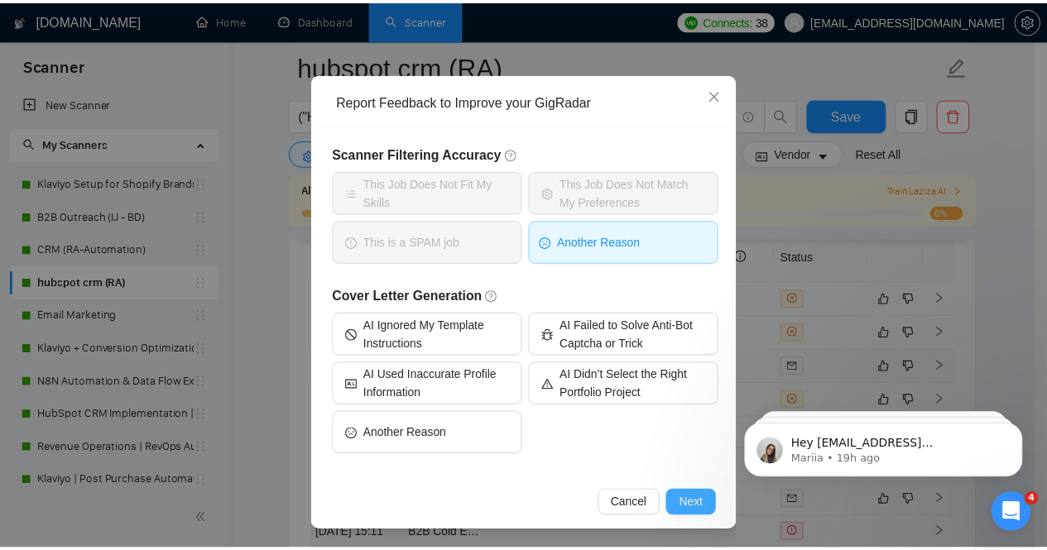
scroll to position [0, 0]
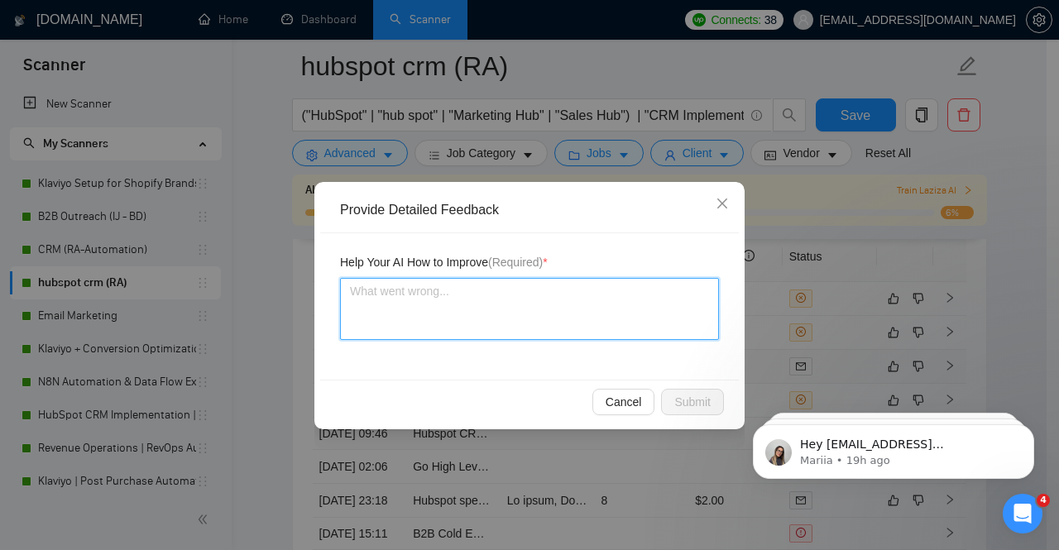
click at [481, 300] on textarea at bounding box center [529, 309] width 379 height 62
paste textarea "hiring rate is very low its below average"
type textarea "hiring rate is very low its below average"
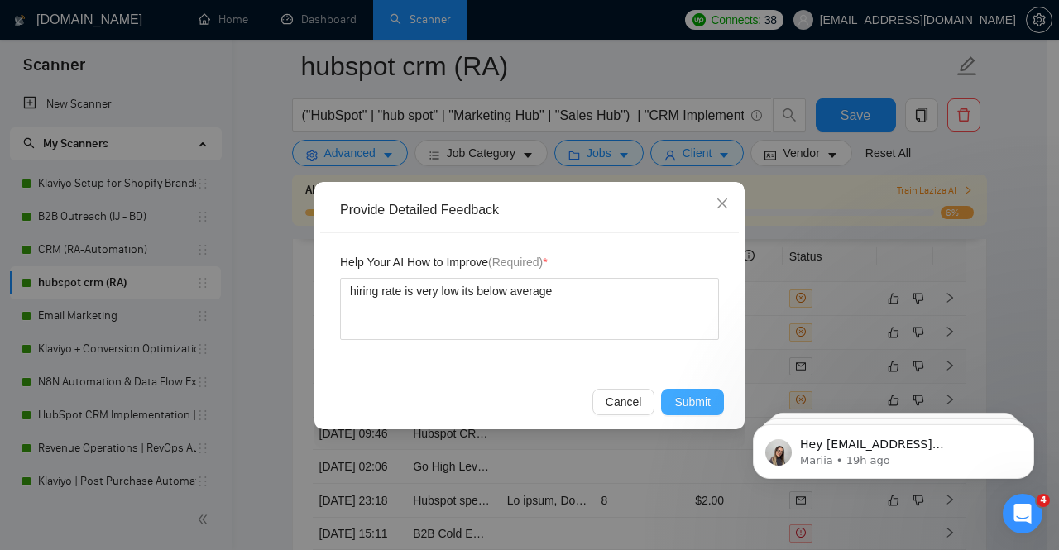
click at [688, 404] on span "Submit" at bounding box center [692, 402] width 36 height 18
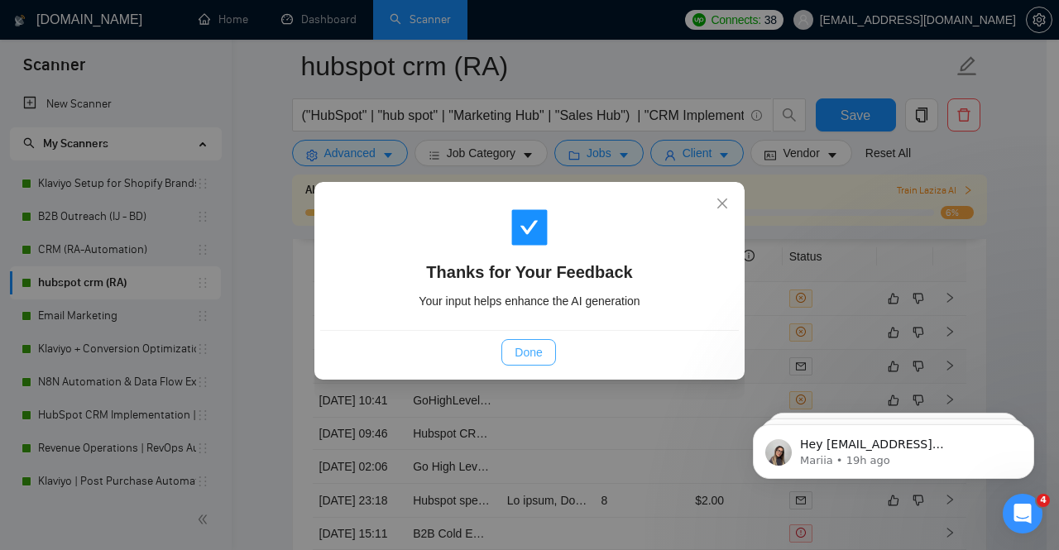
click at [536, 353] on span "Done" at bounding box center [528, 352] width 27 height 18
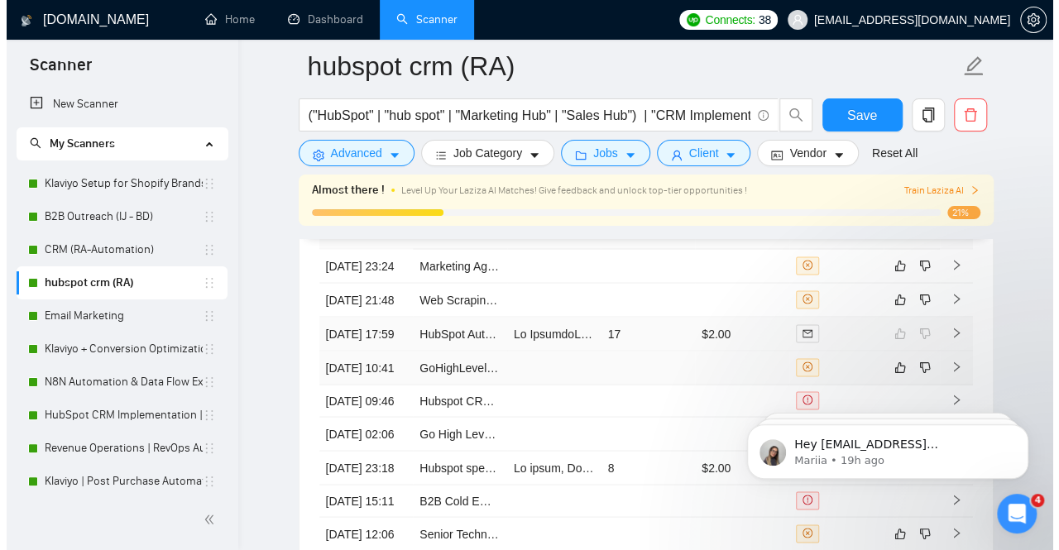
scroll to position [4456, 0]
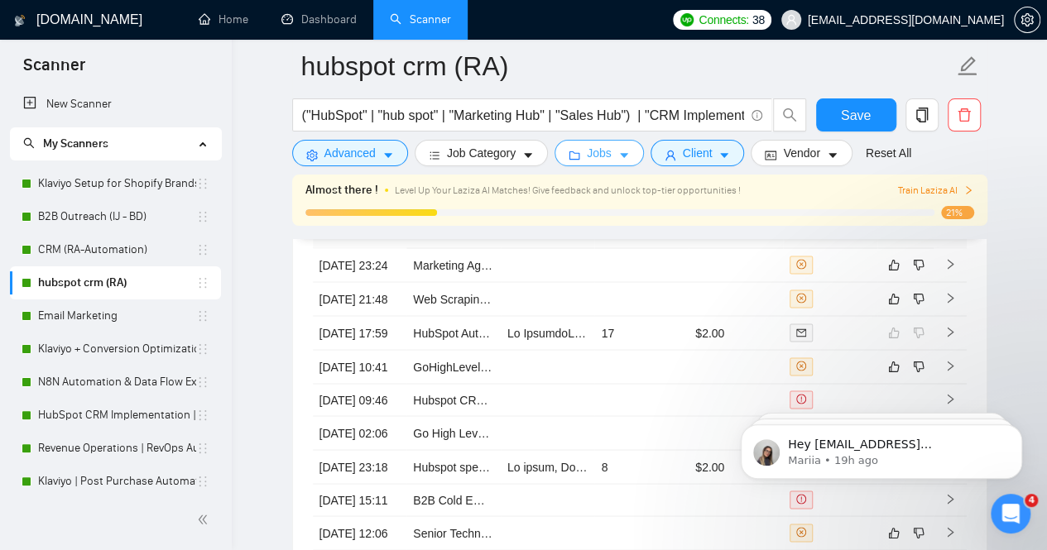
click at [604, 142] on button "Jobs" at bounding box center [598, 153] width 89 height 26
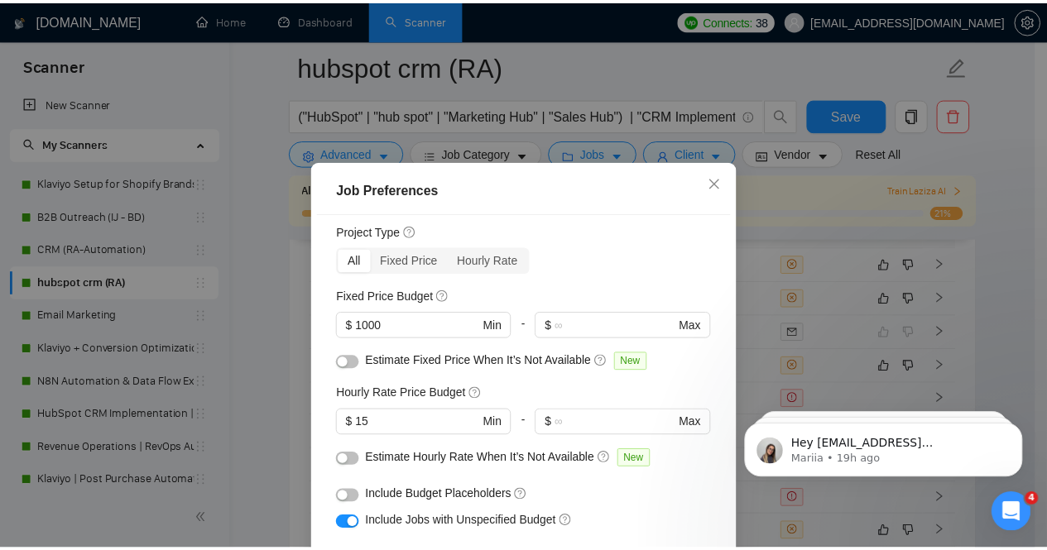
scroll to position [62, 0]
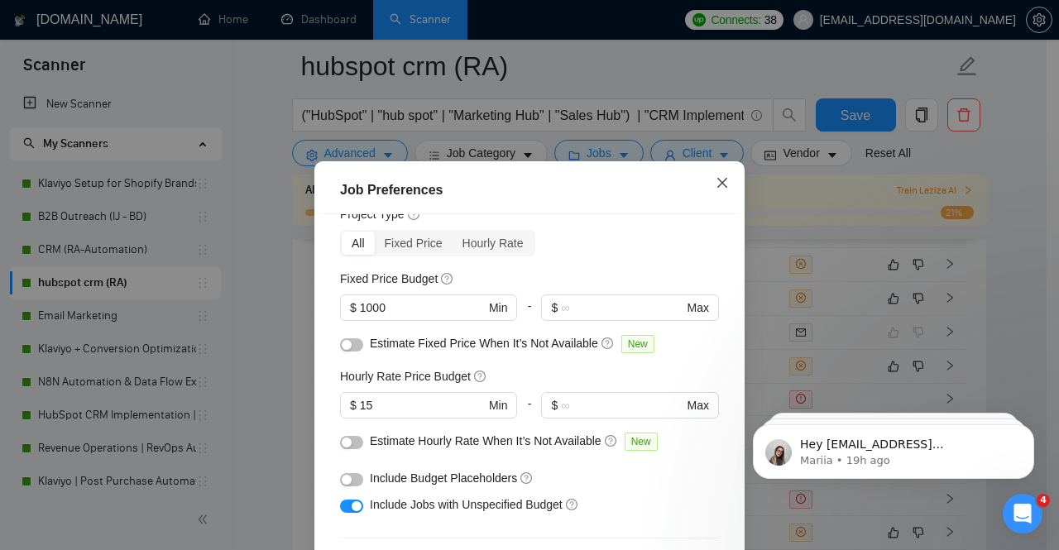
click at [716, 178] on icon "close" at bounding box center [722, 182] width 13 height 13
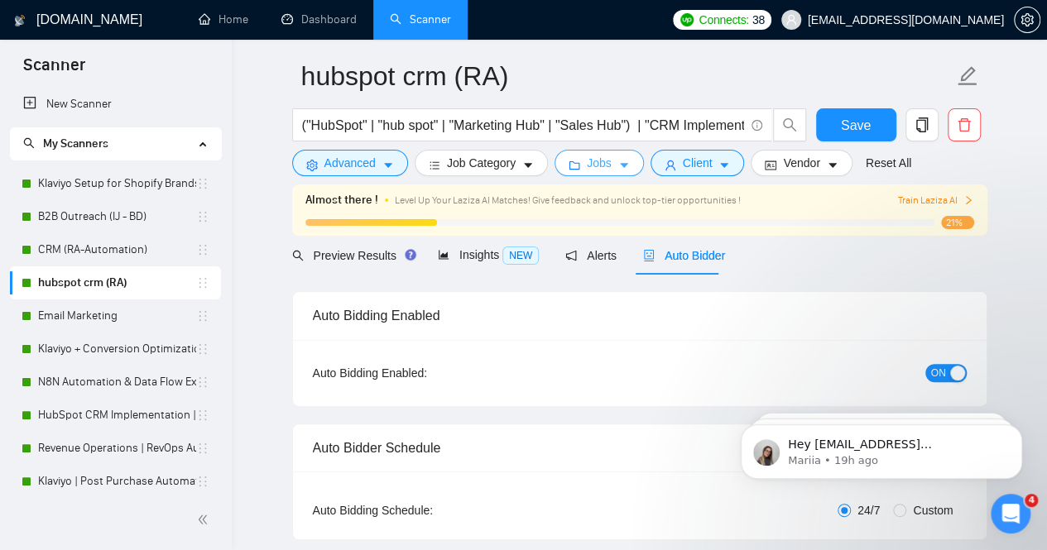
scroll to position [0, 0]
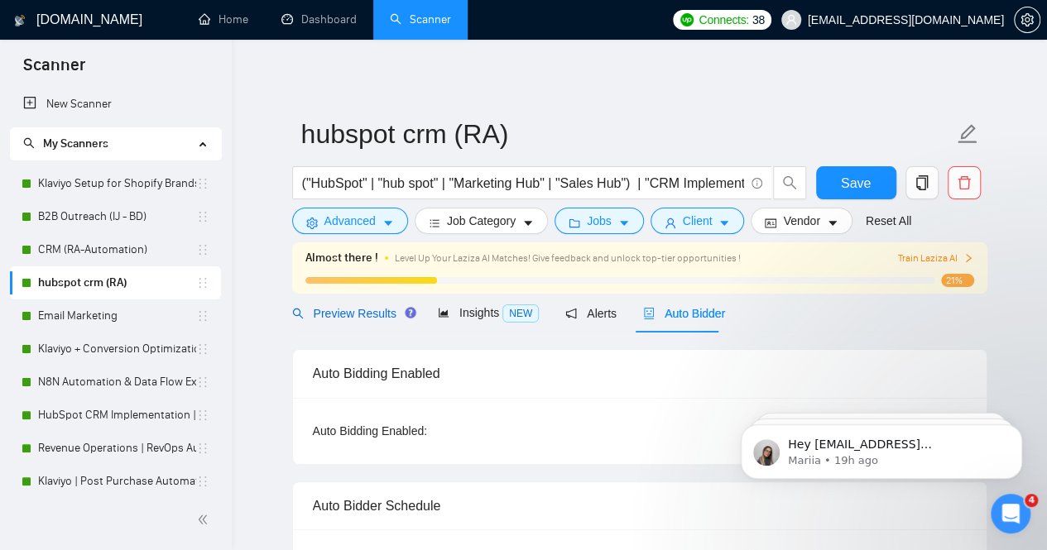
click at [333, 316] on span "Preview Results" at bounding box center [351, 313] width 119 height 13
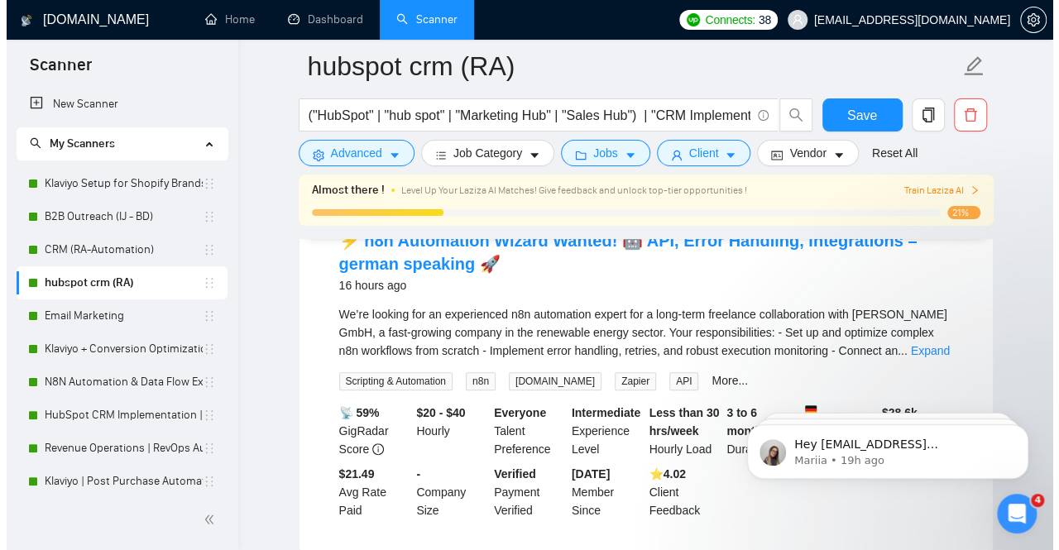
scroll to position [536, 0]
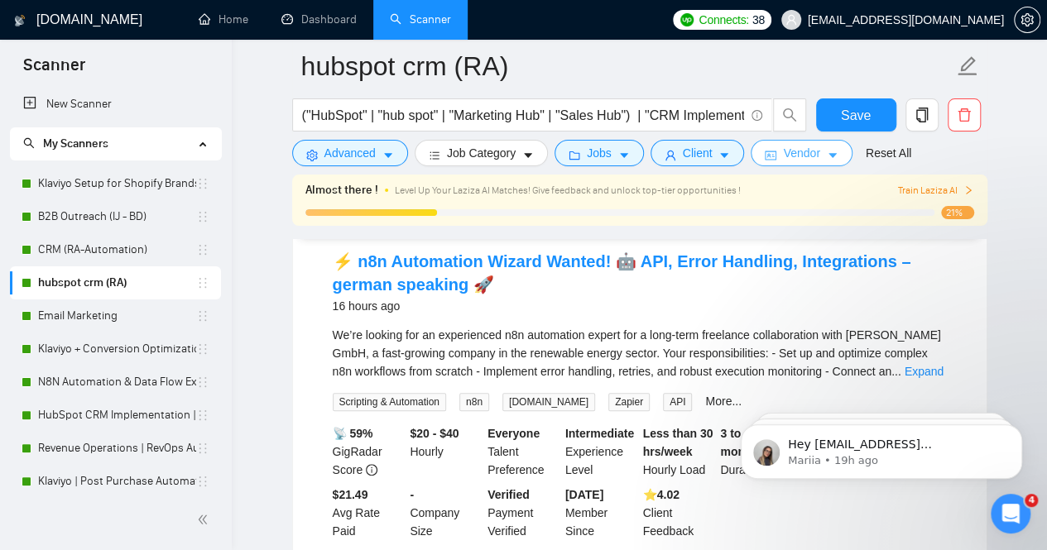
click at [801, 153] on span "Vendor" at bounding box center [801, 153] width 36 height 18
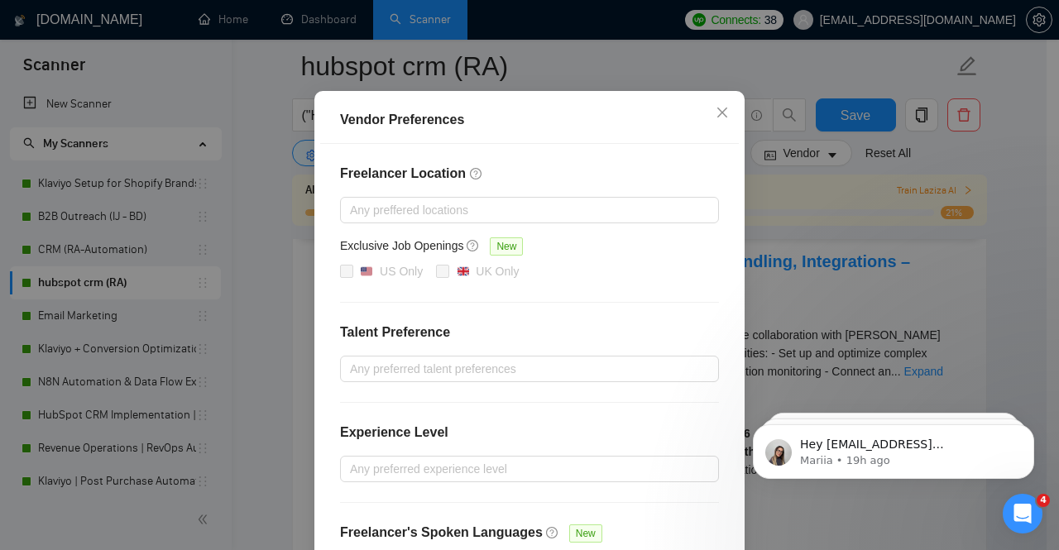
scroll to position [120, 0]
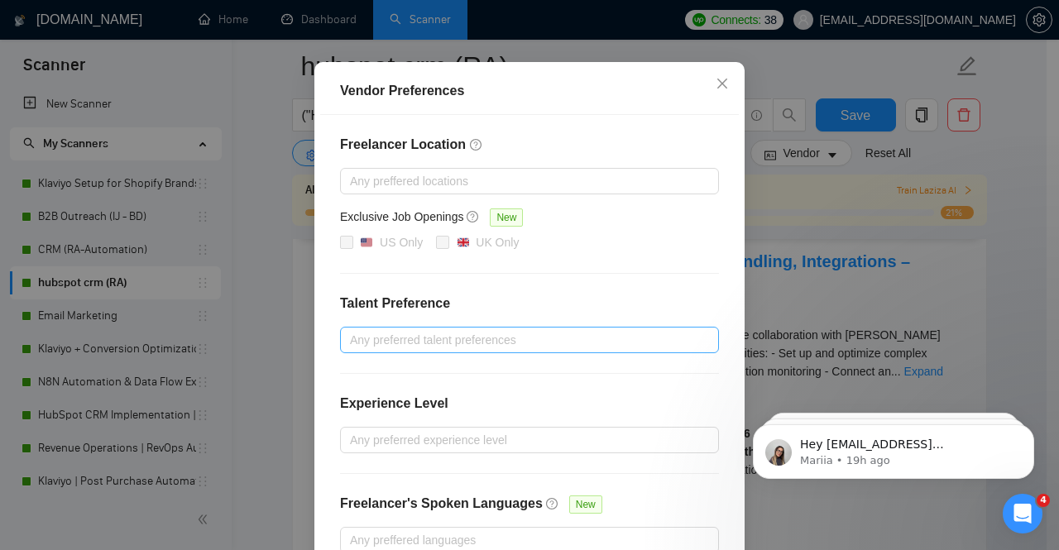
click at [571, 342] on div at bounding box center [521, 340] width 354 height 20
click at [495, 308] on h4 "Talent Preference" at bounding box center [529, 304] width 379 height 20
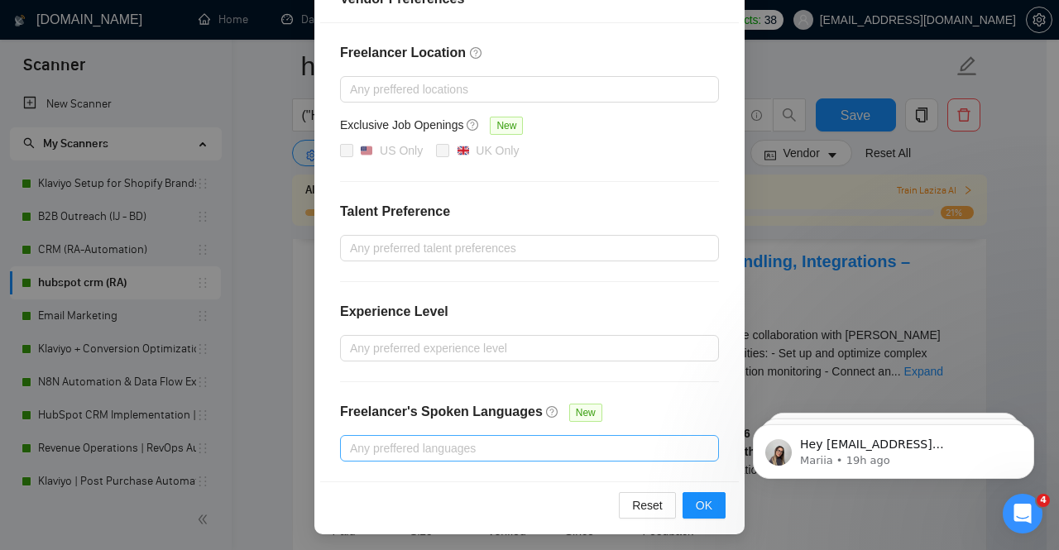
click at [473, 449] on div at bounding box center [521, 449] width 354 height 20
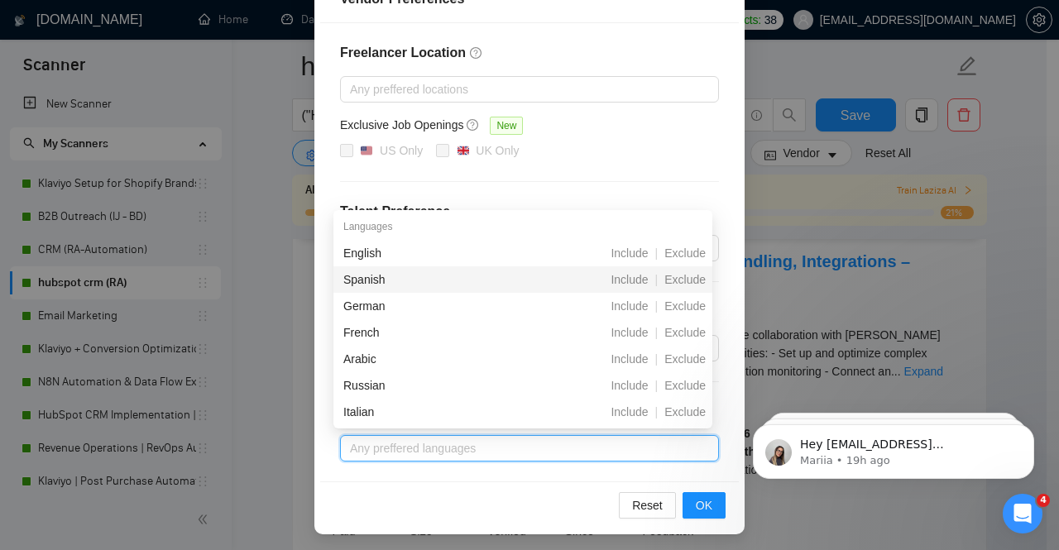
click at [502, 283] on div "Spanish" at bounding box center [435, 280] width 185 height 18
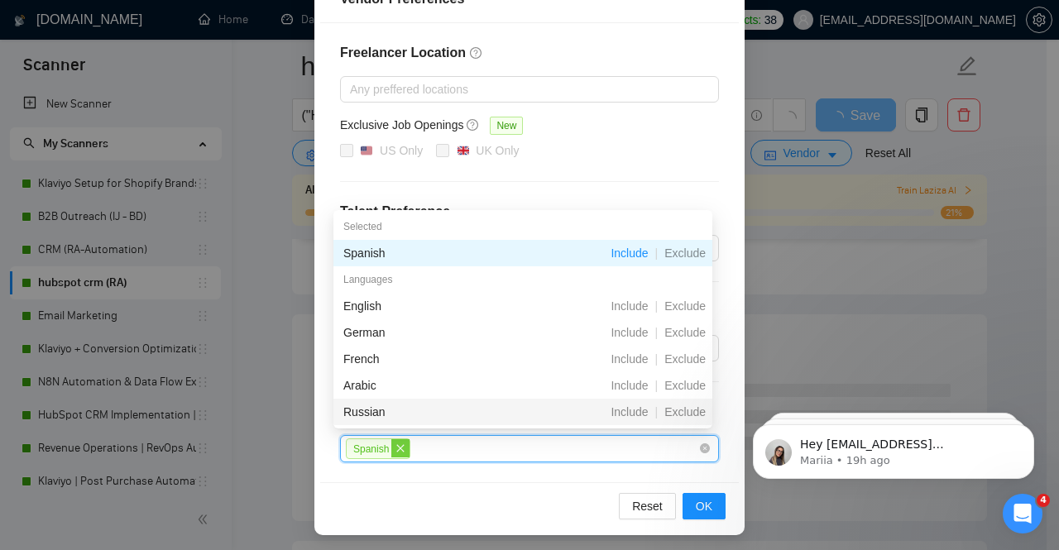
click at [397, 444] on icon "close" at bounding box center [400, 447] width 7 height 7
